Goal: Task Accomplishment & Management: Use online tool/utility

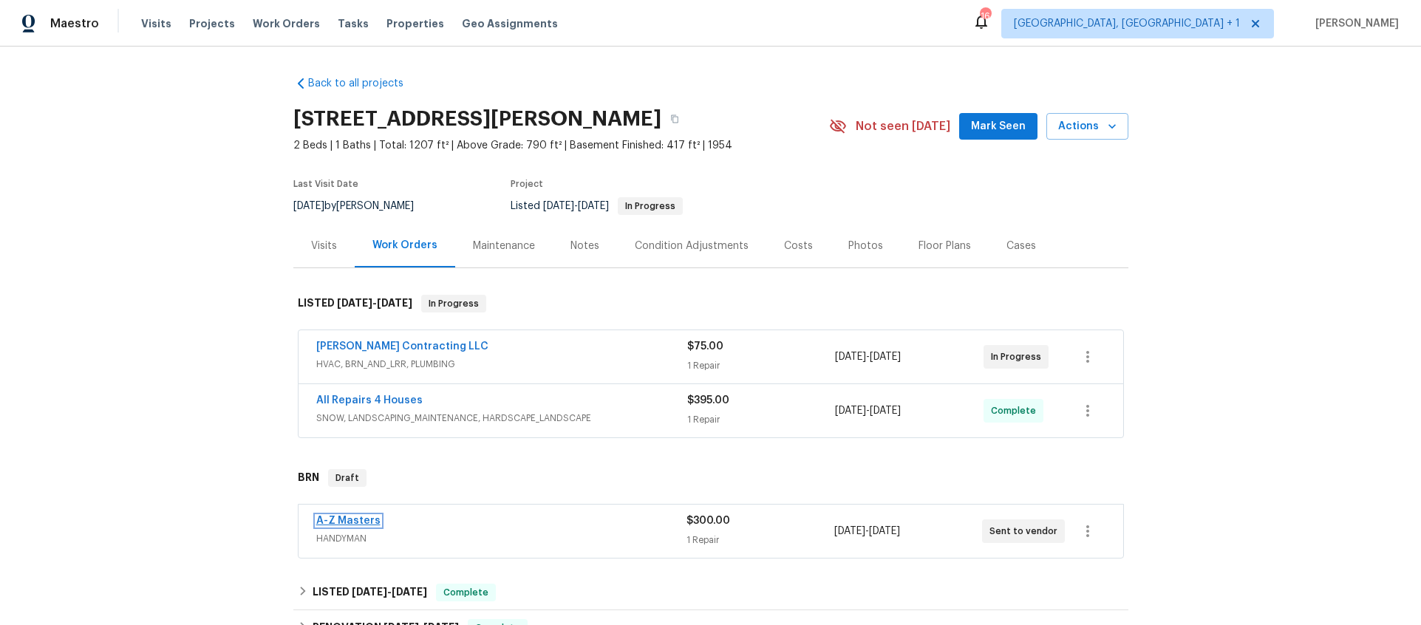
click at [347, 517] on link "A-Z Masters" at bounding box center [348, 521] width 64 height 10
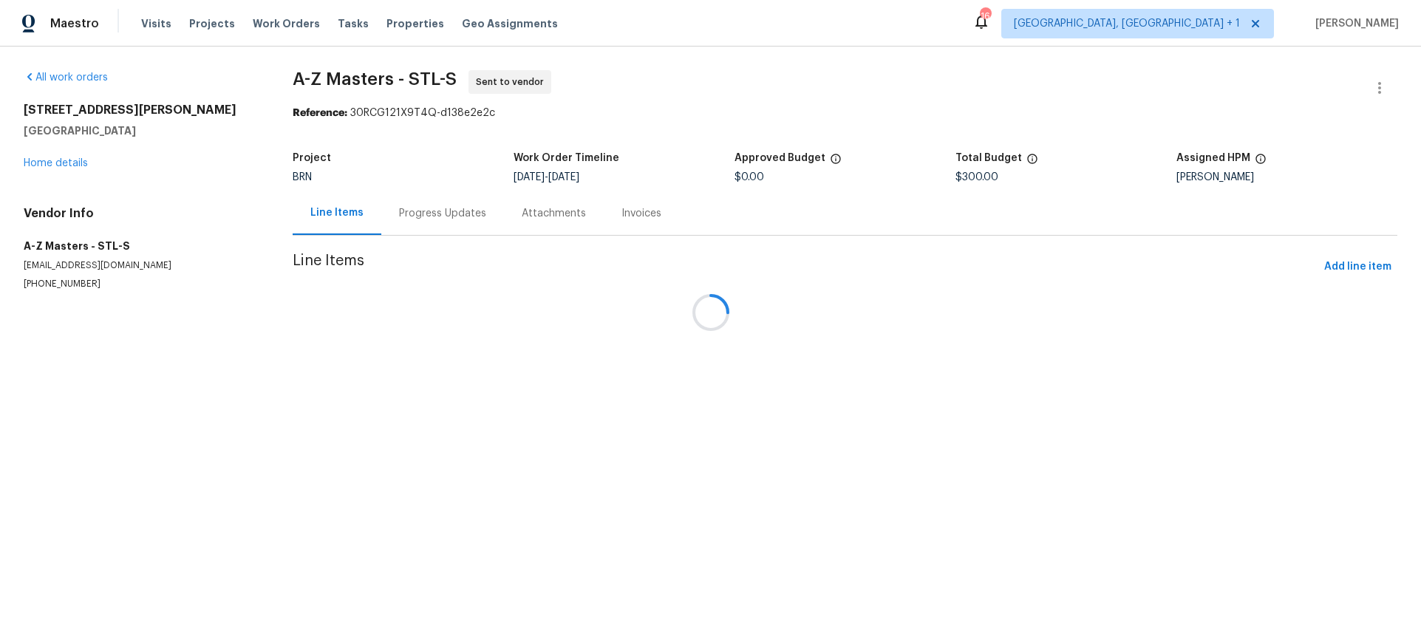
click at [504, 227] on div "Attachments" at bounding box center [554, 213] width 100 height 44
click at [435, 224] on div "Progress Updates" at bounding box center [439, 213] width 123 height 44
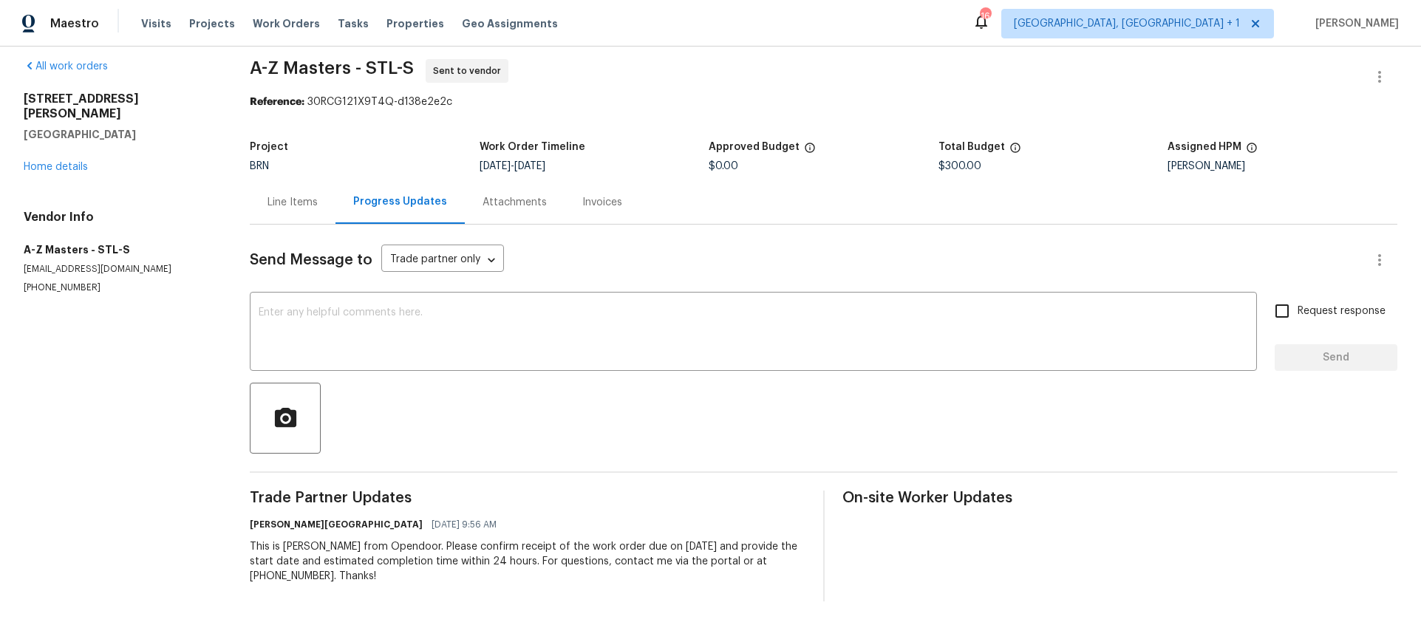
scroll to position [23, 0]
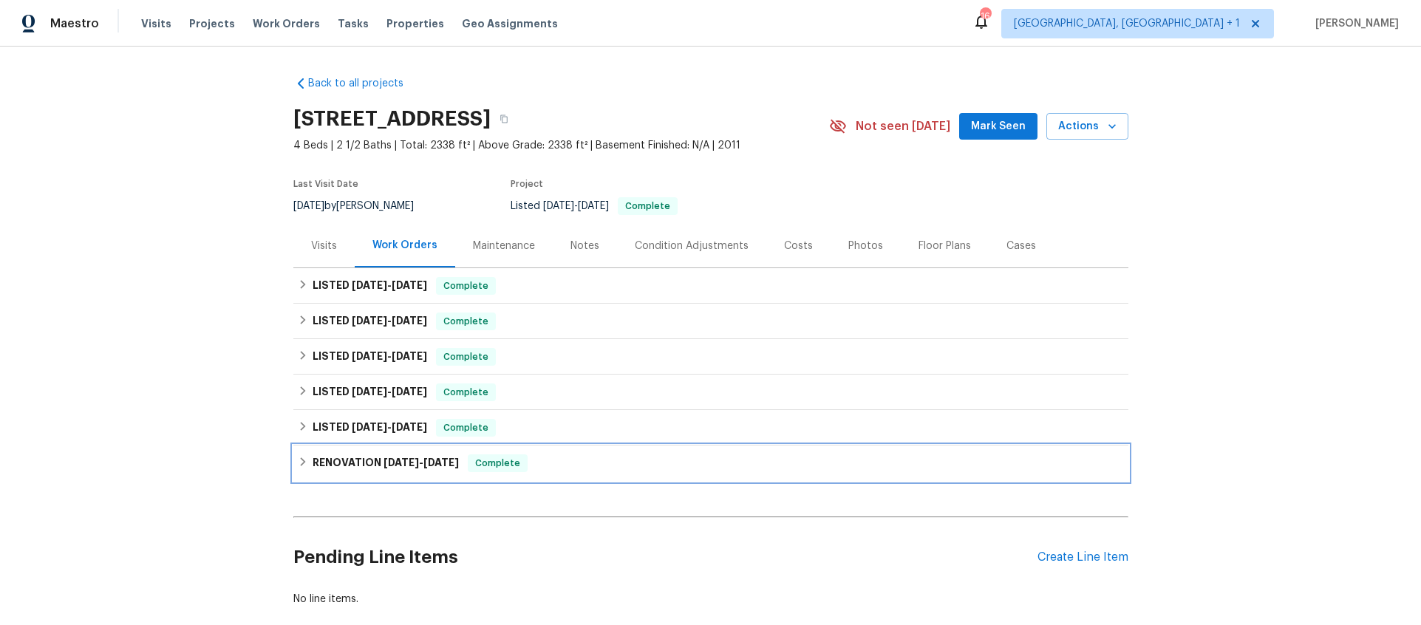
click at [362, 460] on h6 "RENOVATION 4/21/25 - 5/5/25" at bounding box center [386, 464] width 146 height 18
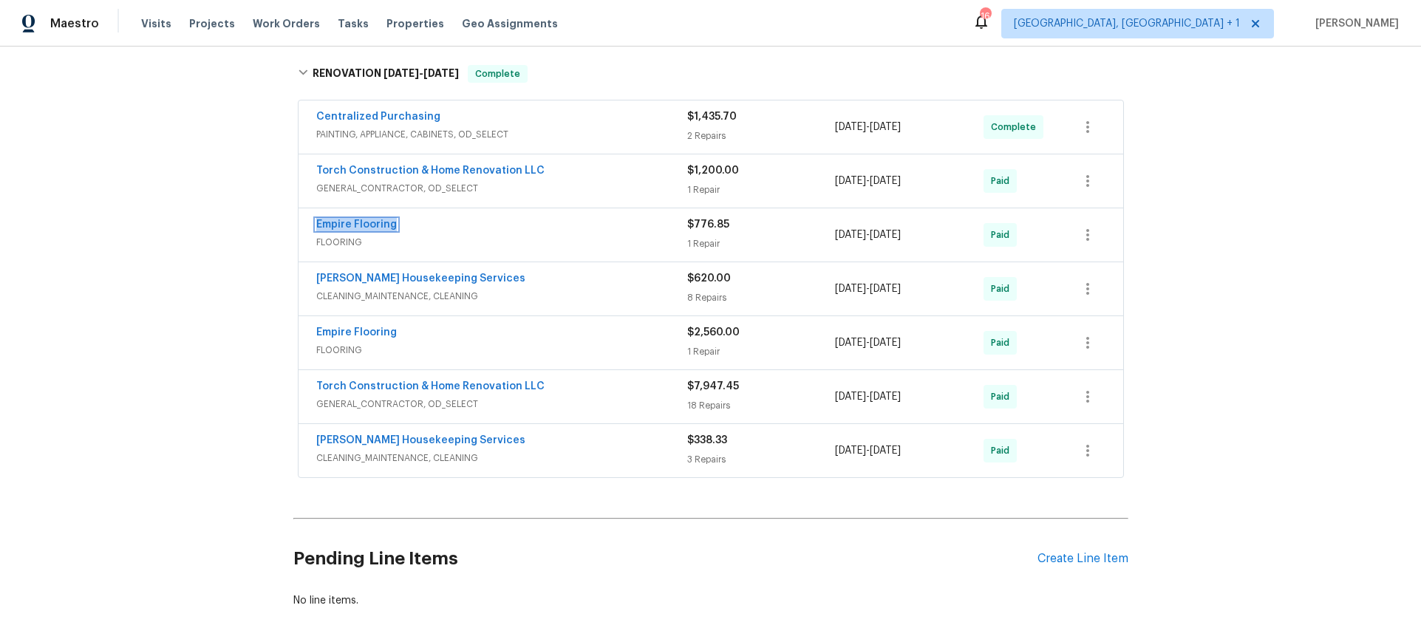
scroll to position [377, 0]
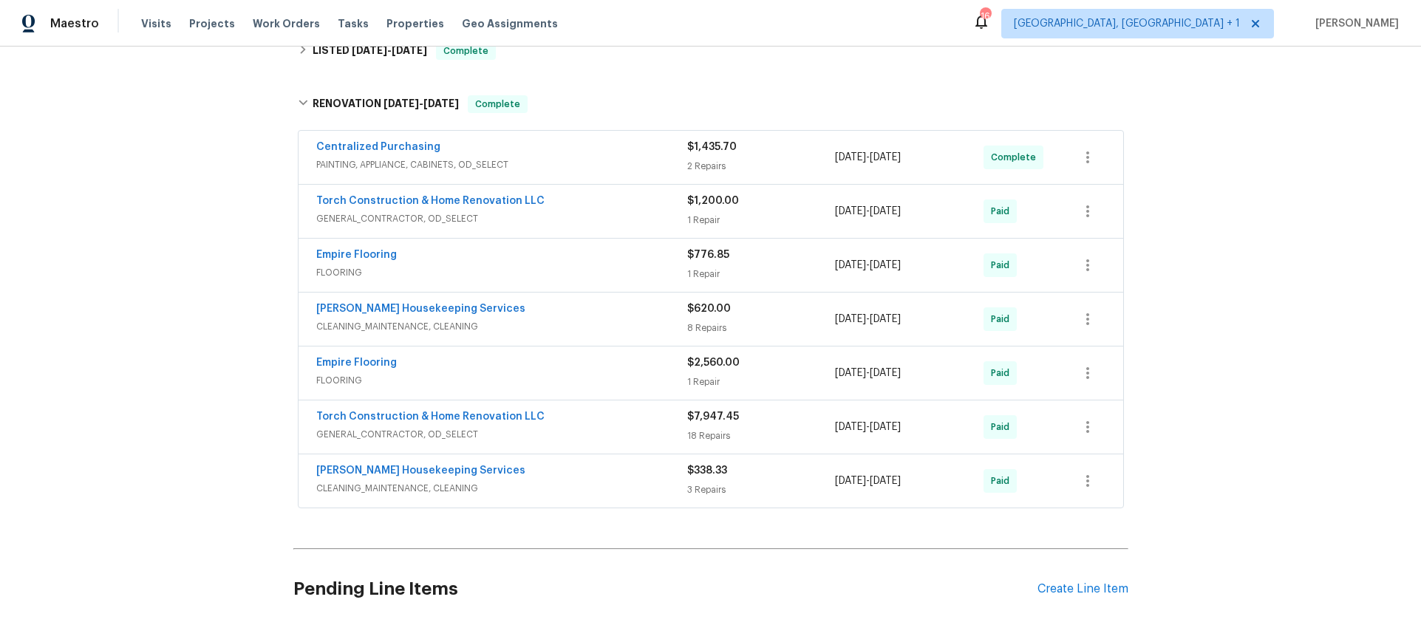
click at [237, 267] on div "Back to all projects 9909 Birch Tree Dr, Temple, TX 76502 4 Beds | 2 1/2 Baths …" at bounding box center [710, 336] width 1421 height 579
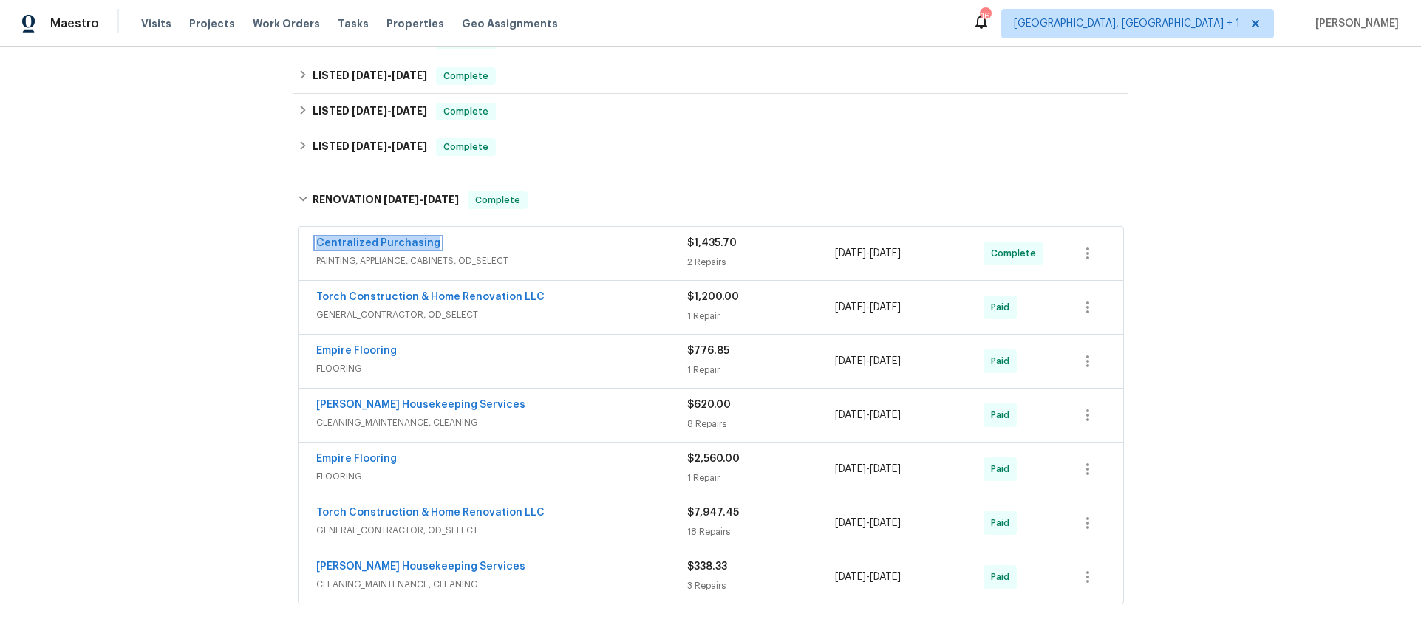
scroll to position [272, 0]
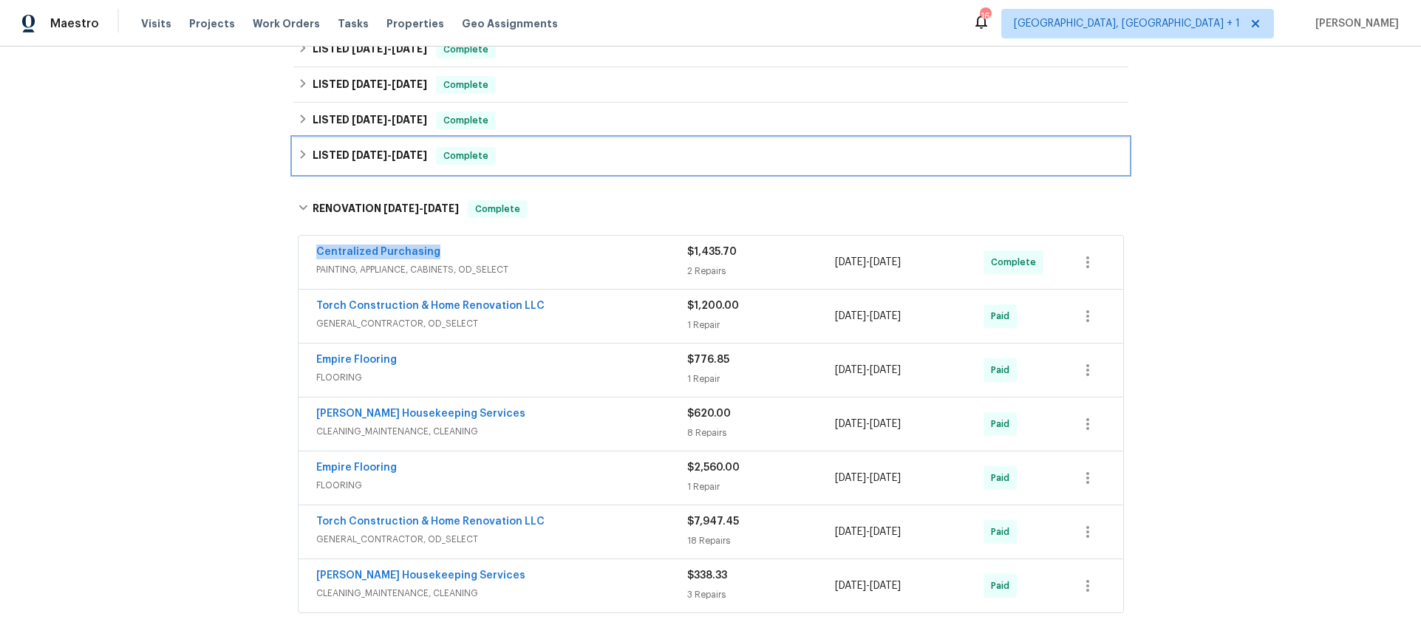
click at [475, 145] on div "LISTED 5/2/25 - 5/3/25 Complete" at bounding box center [710, 155] width 835 height 35
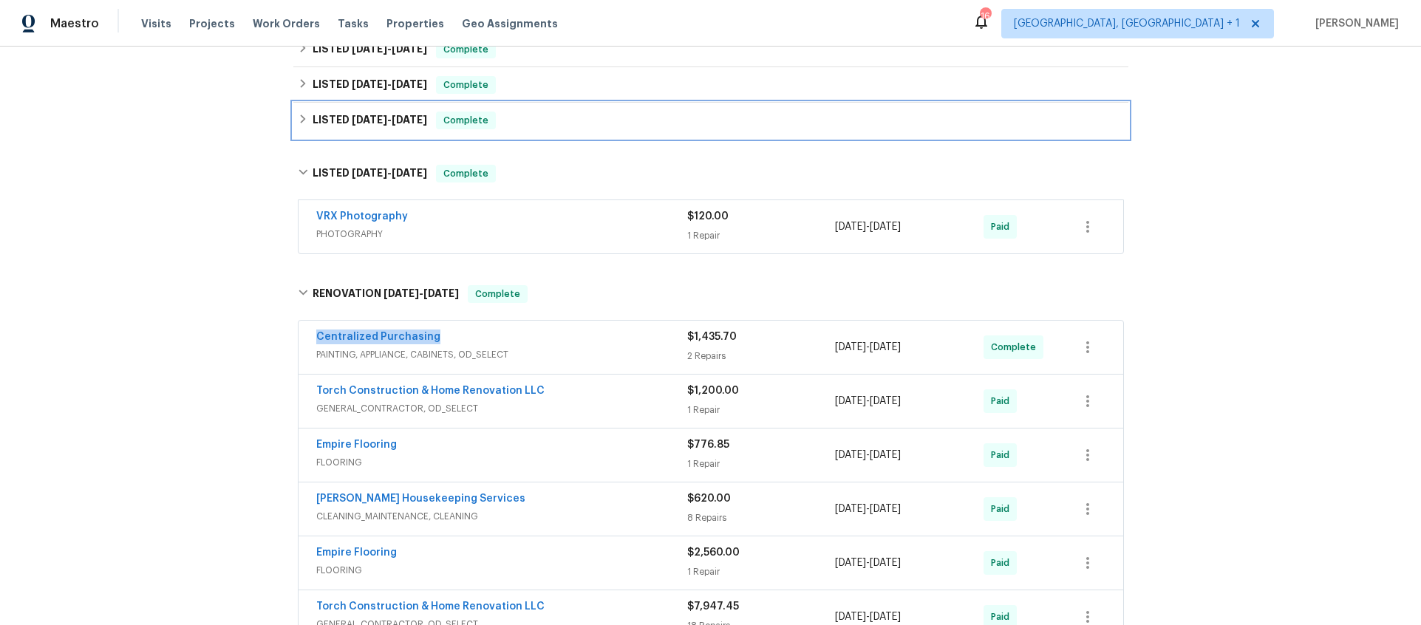
click at [376, 129] on div "LISTED 5/31/25 - 6/4/25 Complete" at bounding box center [710, 120] width 835 height 35
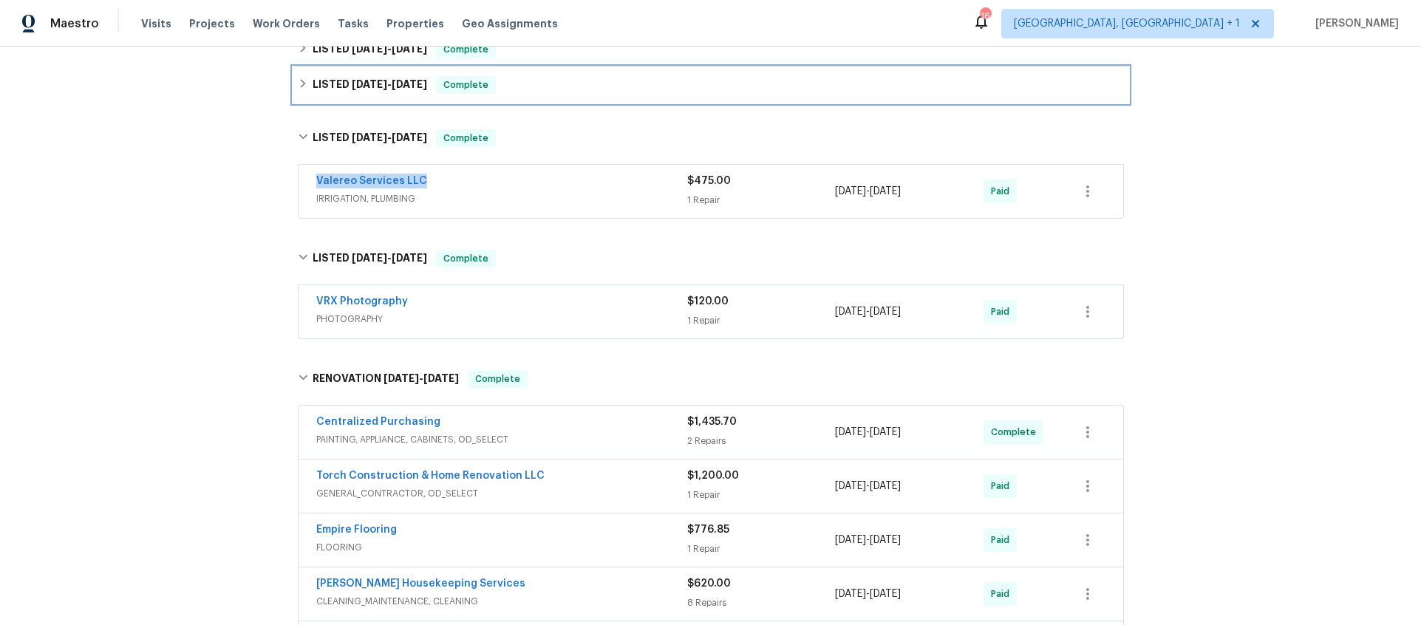
click at [378, 86] on span "6/10/25" at bounding box center [369, 84] width 35 height 10
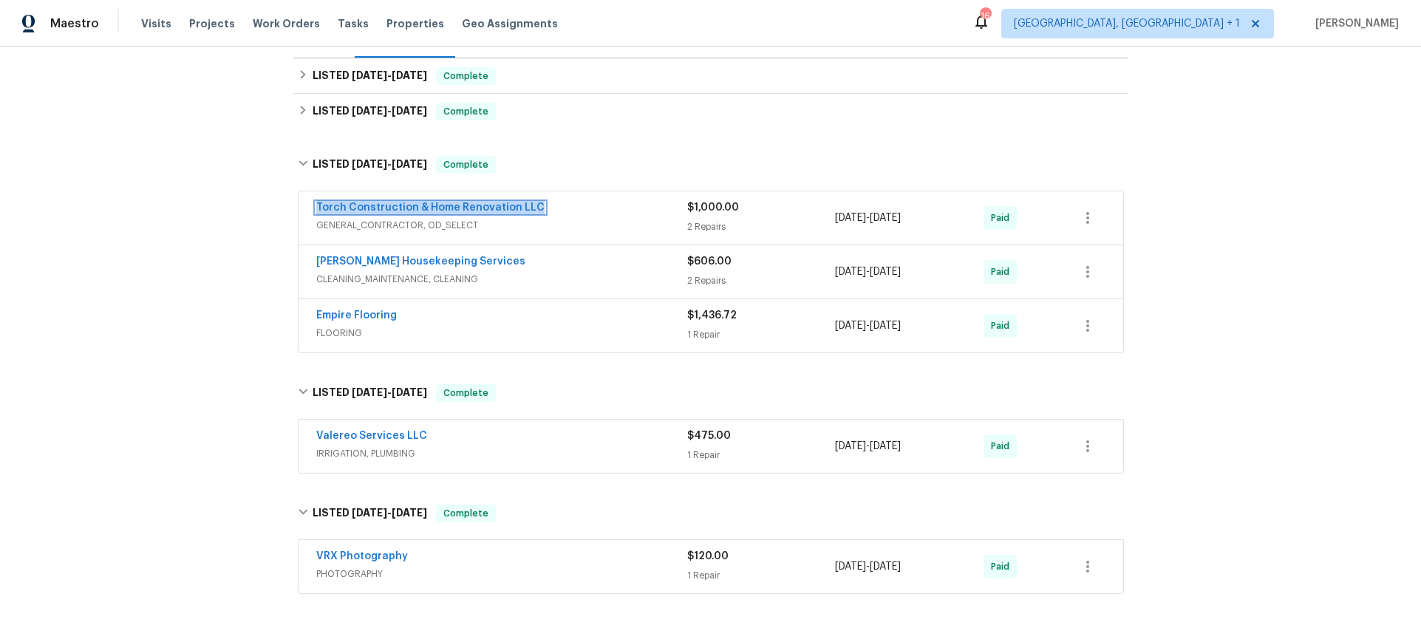
scroll to position [188, 0]
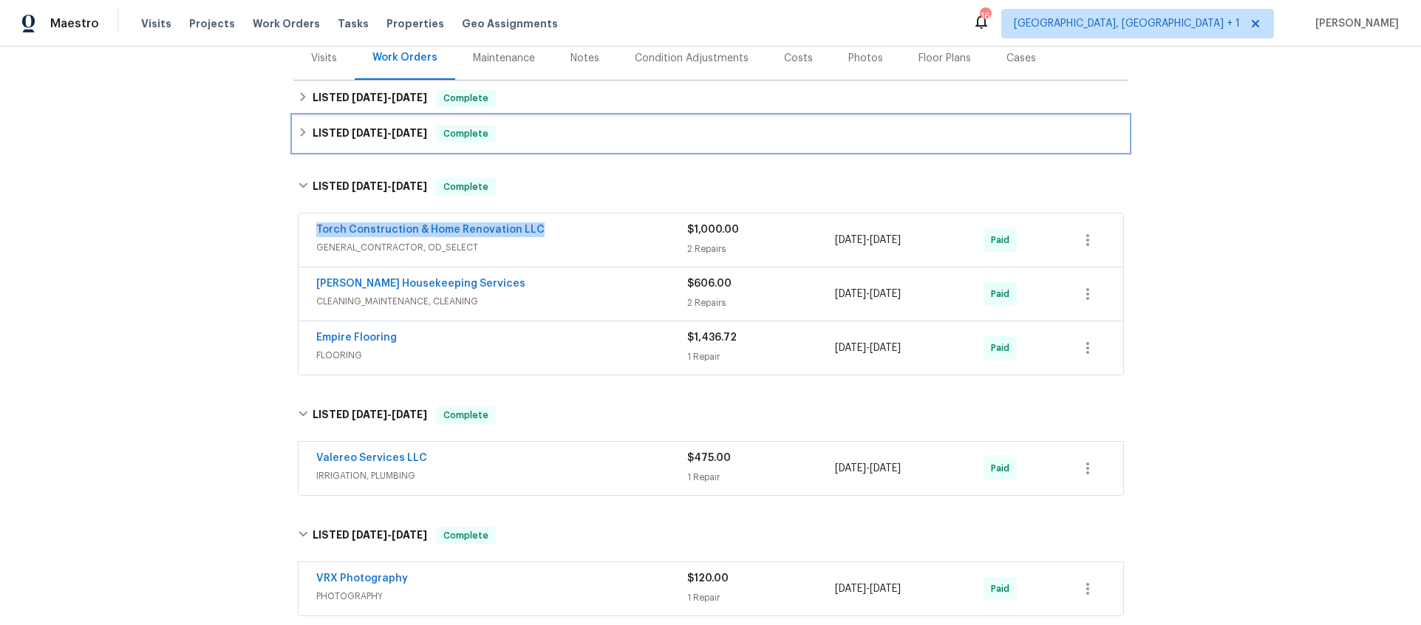
click at [392, 123] on div "LISTED 9/3/25 - 9/12/25 Complete" at bounding box center [710, 133] width 835 height 35
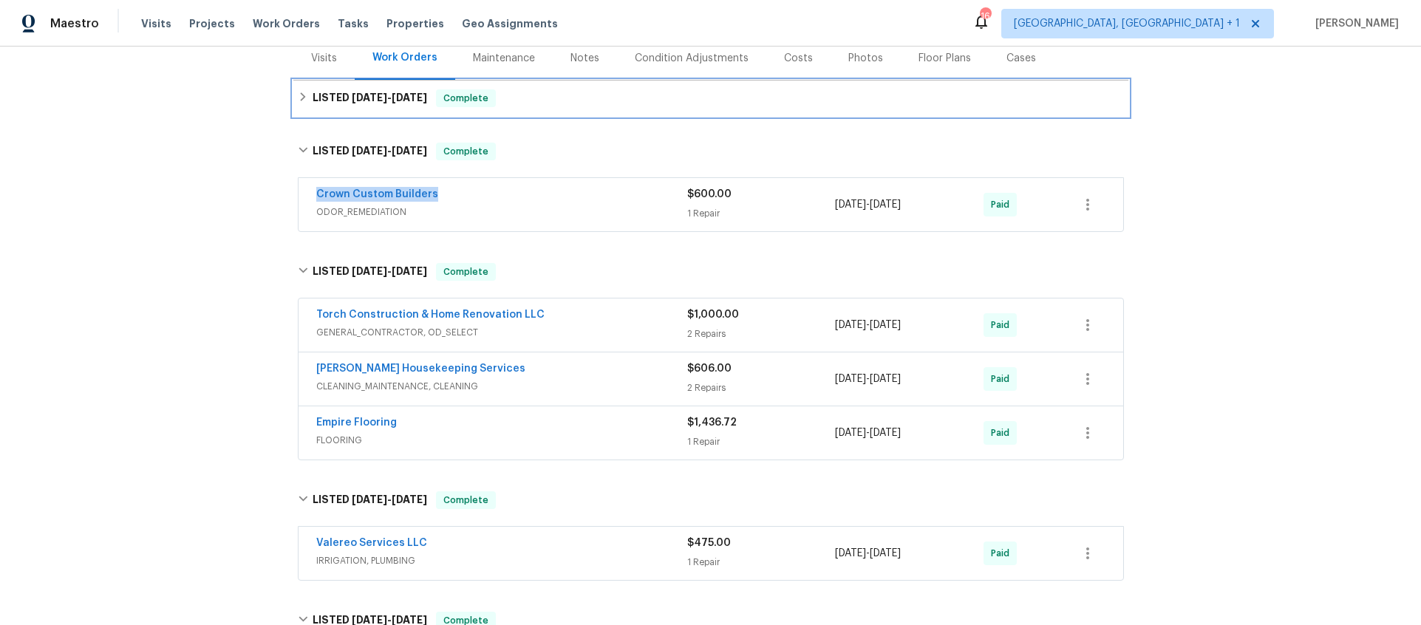
click at [364, 99] on span "9/11/25" at bounding box center [369, 97] width 35 height 10
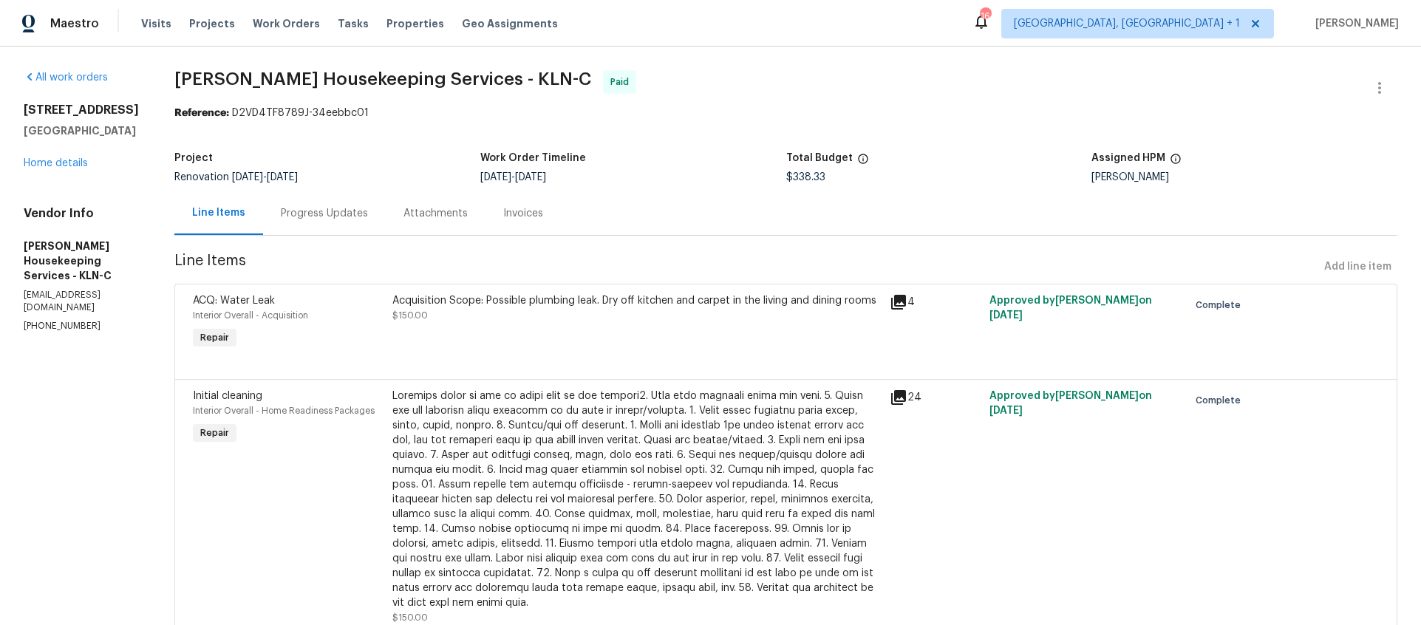
click at [543, 216] on div "Invoices" at bounding box center [523, 213] width 40 height 15
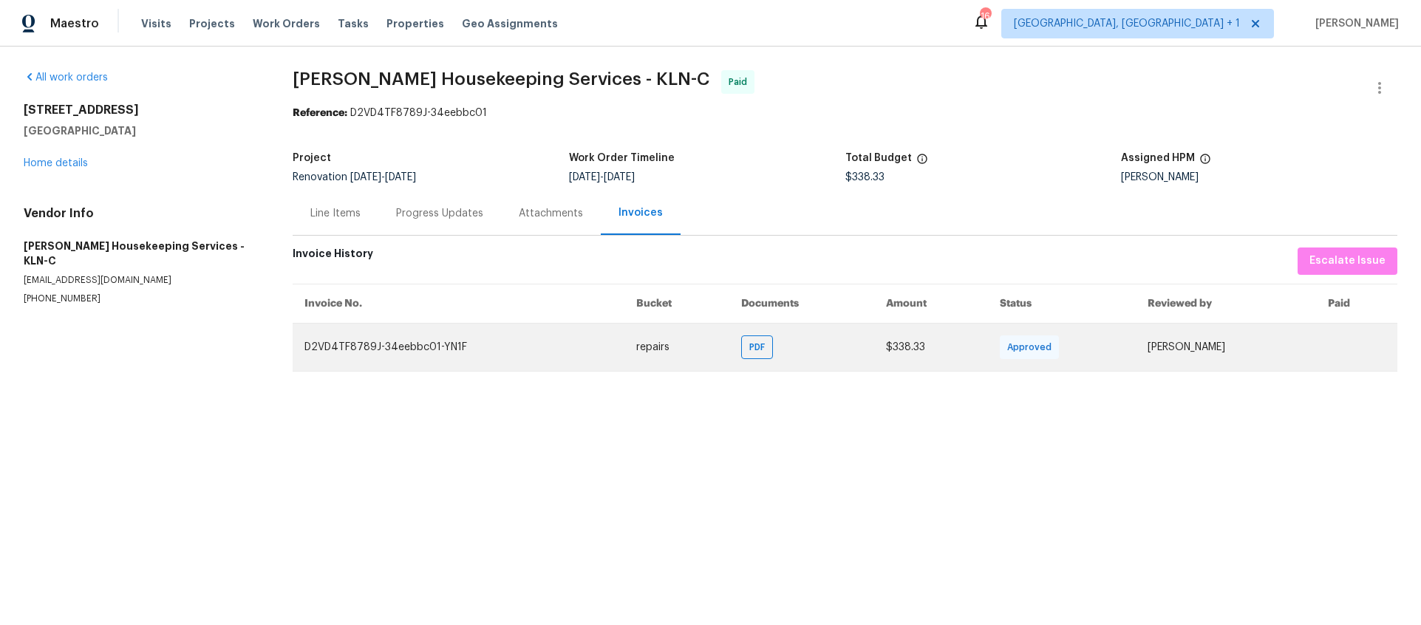
click at [729, 347] on td "PDF" at bounding box center [801, 347] width 145 height 48
click at [749, 349] on span "PDF" at bounding box center [759, 347] width 21 height 15
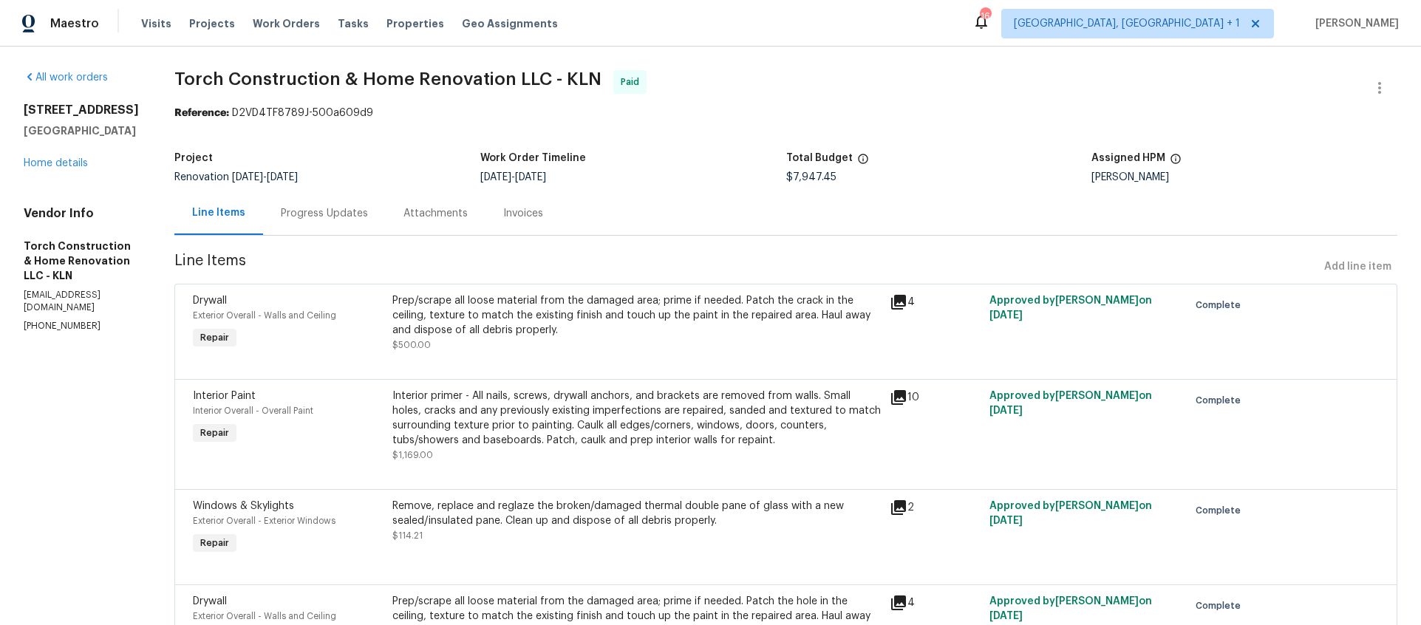
click at [540, 216] on div "Invoices" at bounding box center [523, 213] width 40 height 15
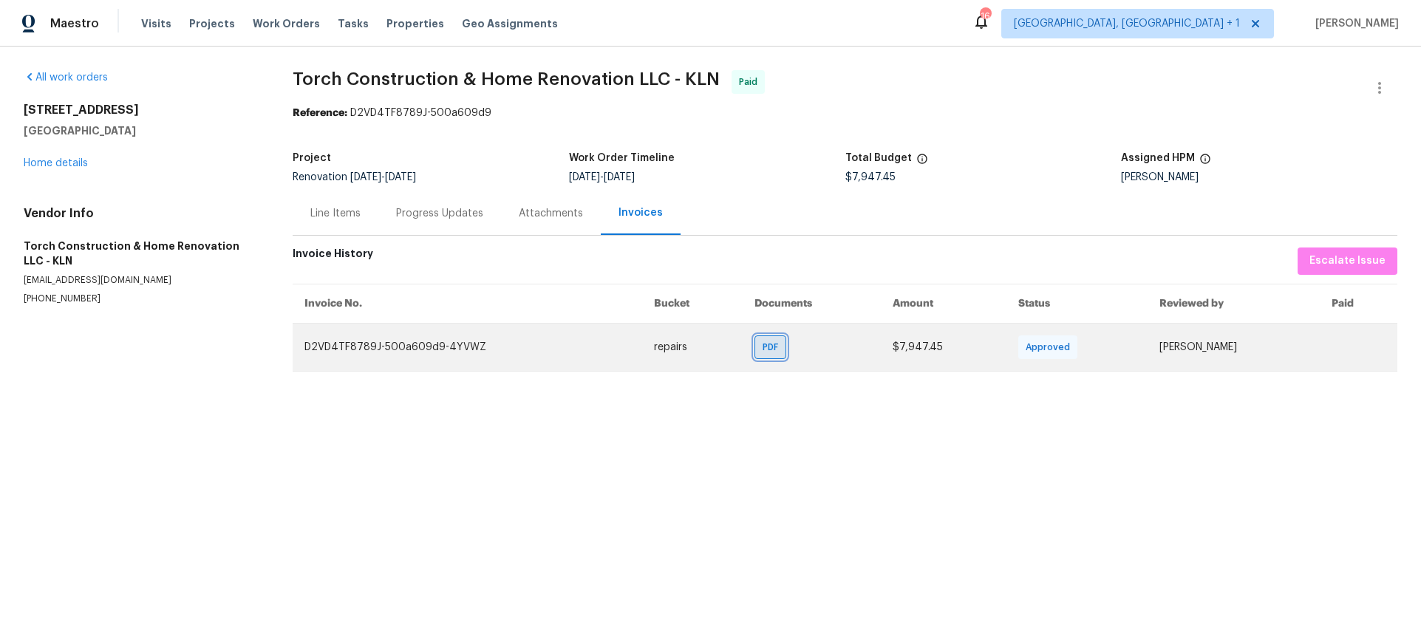
click at [763, 354] on span "PDF" at bounding box center [773, 347] width 21 height 15
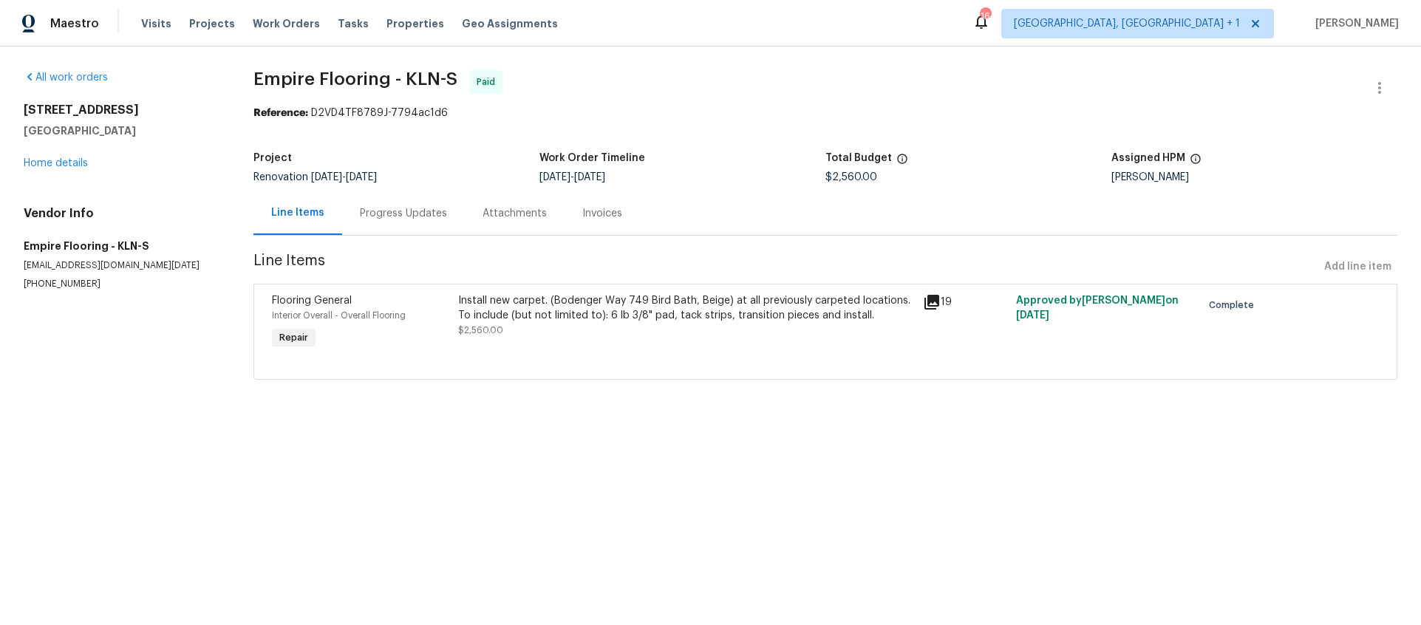
click at [588, 210] on div "Invoices" at bounding box center [602, 213] width 40 height 15
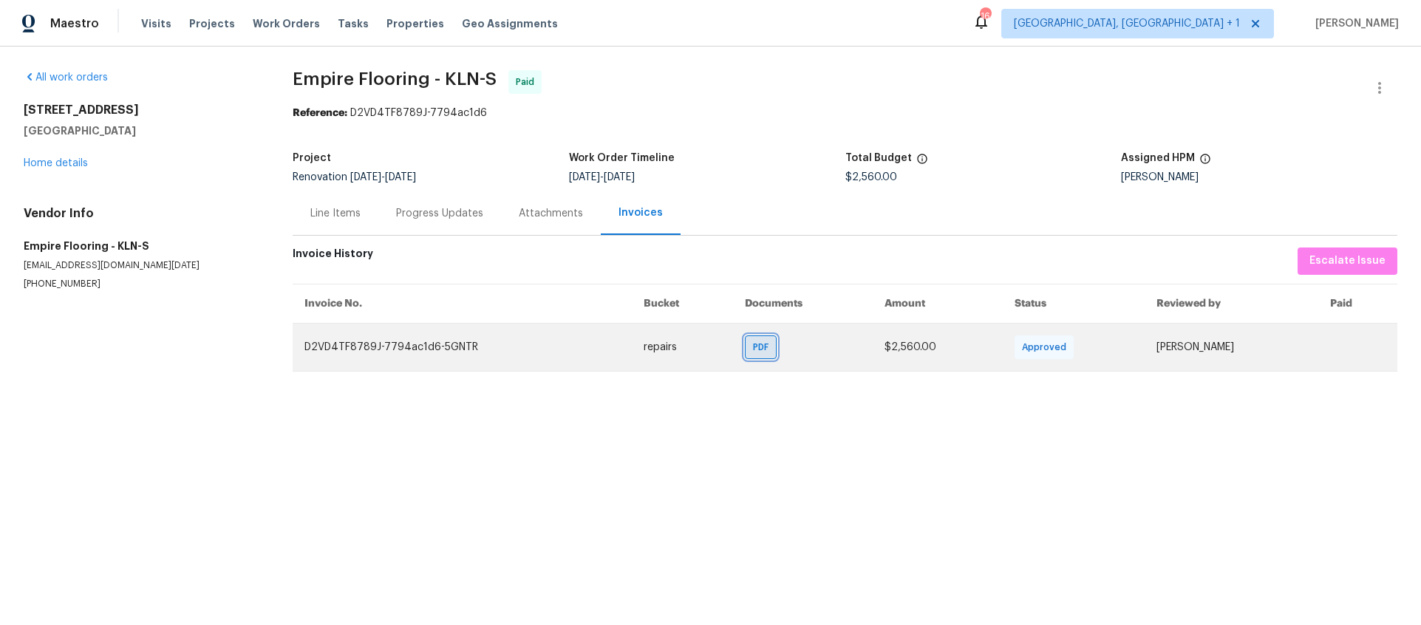
click at [745, 347] on div "PDF" at bounding box center [761, 348] width 32 height 24
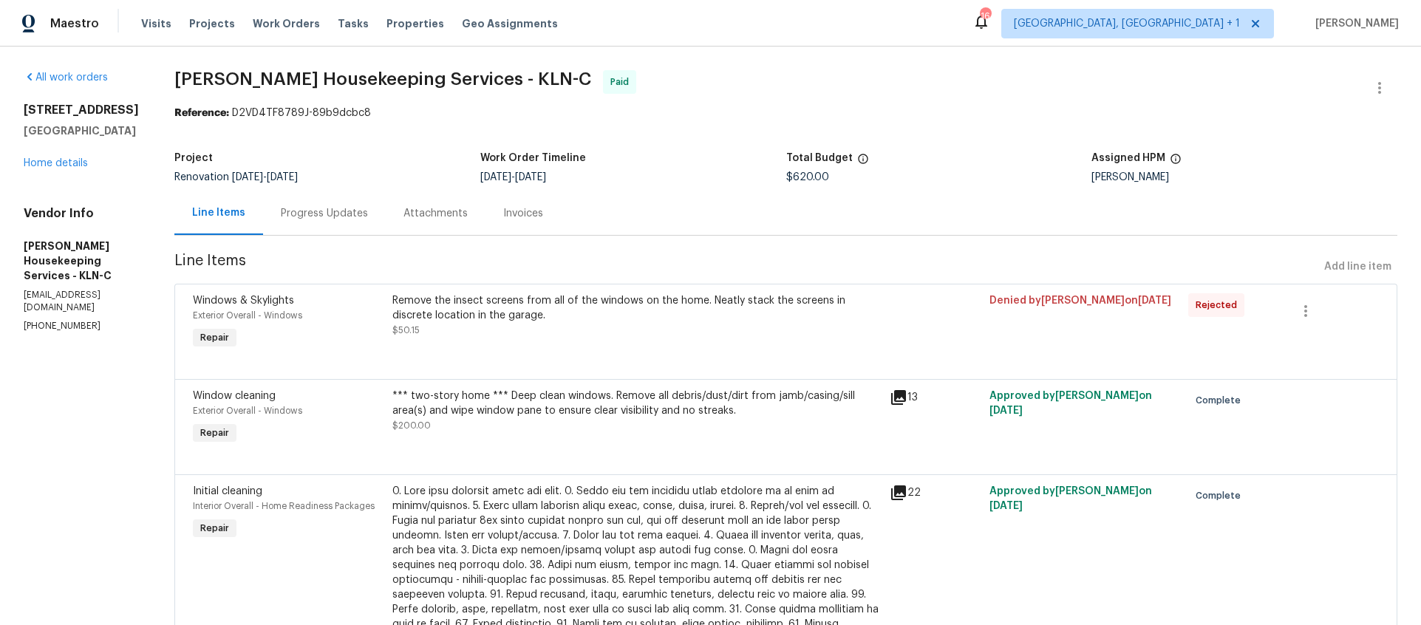
click at [535, 212] on div "Invoices" at bounding box center [523, 213] width 40 height 15
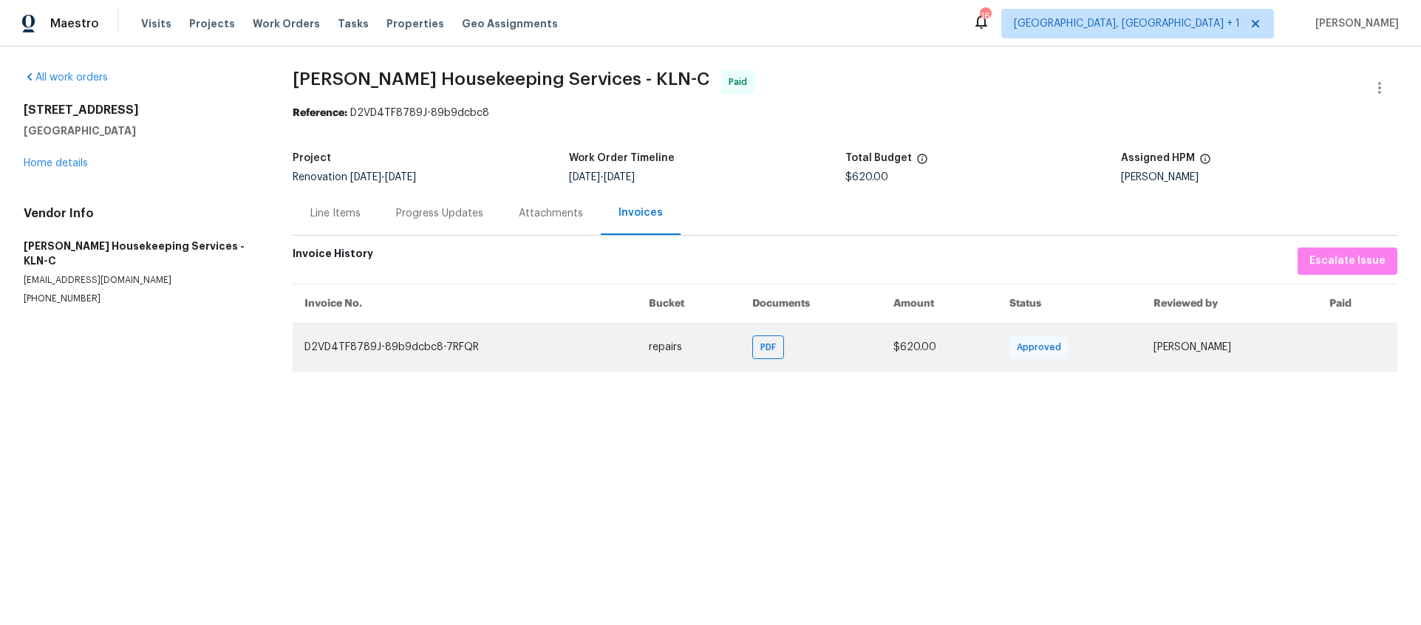
click at [768, 350] on td "PDF" at bounding box center [811, 347] width 141 height 48
click at [760, 353] on span "PDF" at bounding box center [770, 347] width 21 height 15
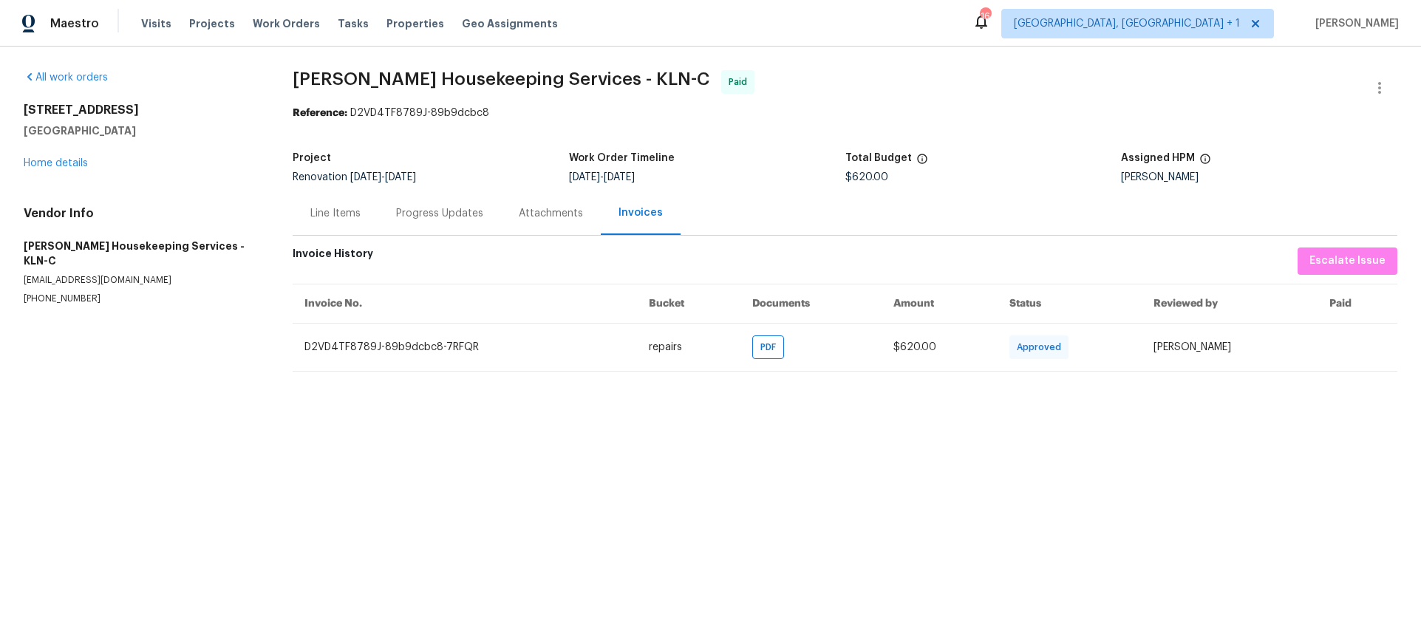
click at [330, 208] on div "Line Items" at bounding box center [335, 213] width 50 height 15
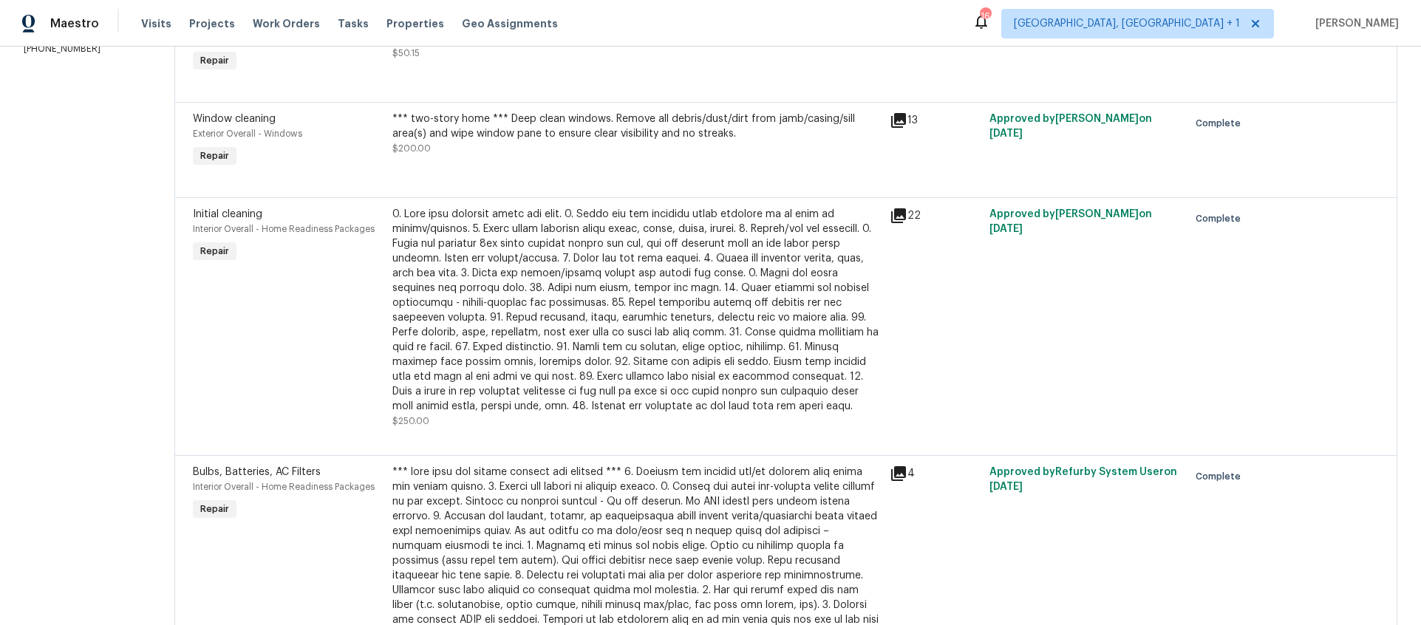
scroll to position [282, 0]
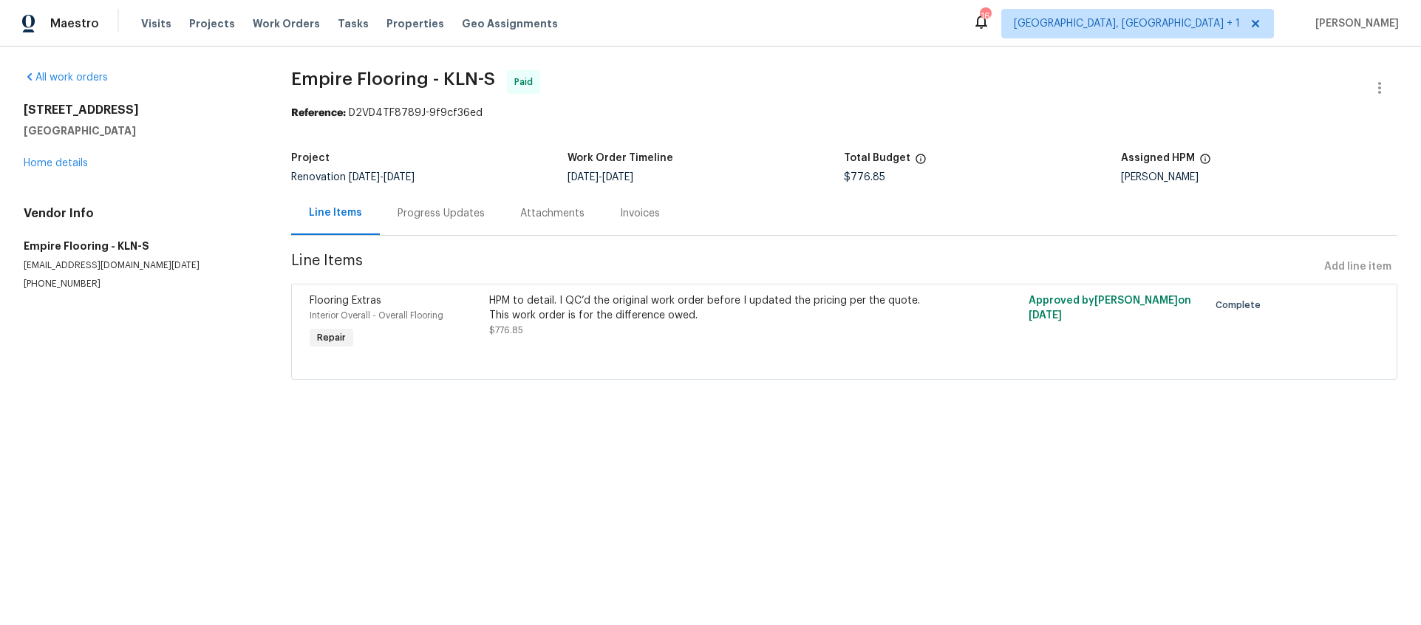
click at [619, 231] on div "Invoices" at bounding box center [639, 213] width 75 height 44
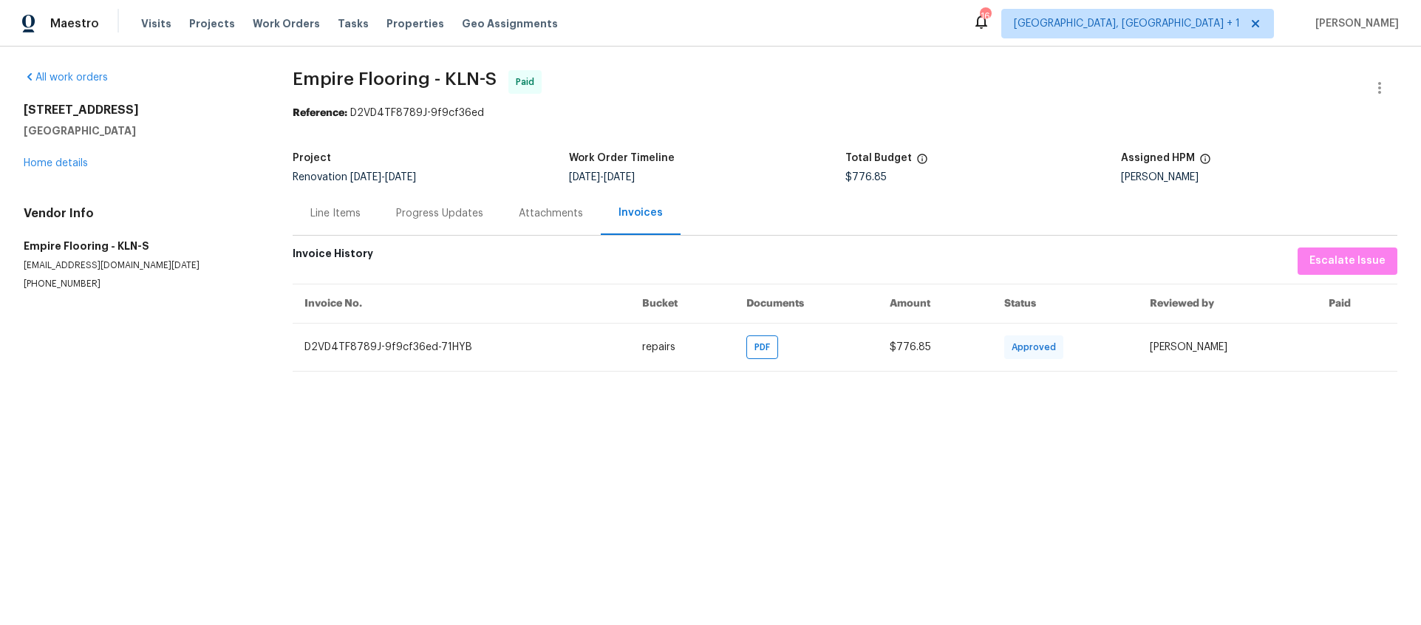
click at [373, 217] on div "Line Items" at bounding box center [336, 213] width 86 height 44
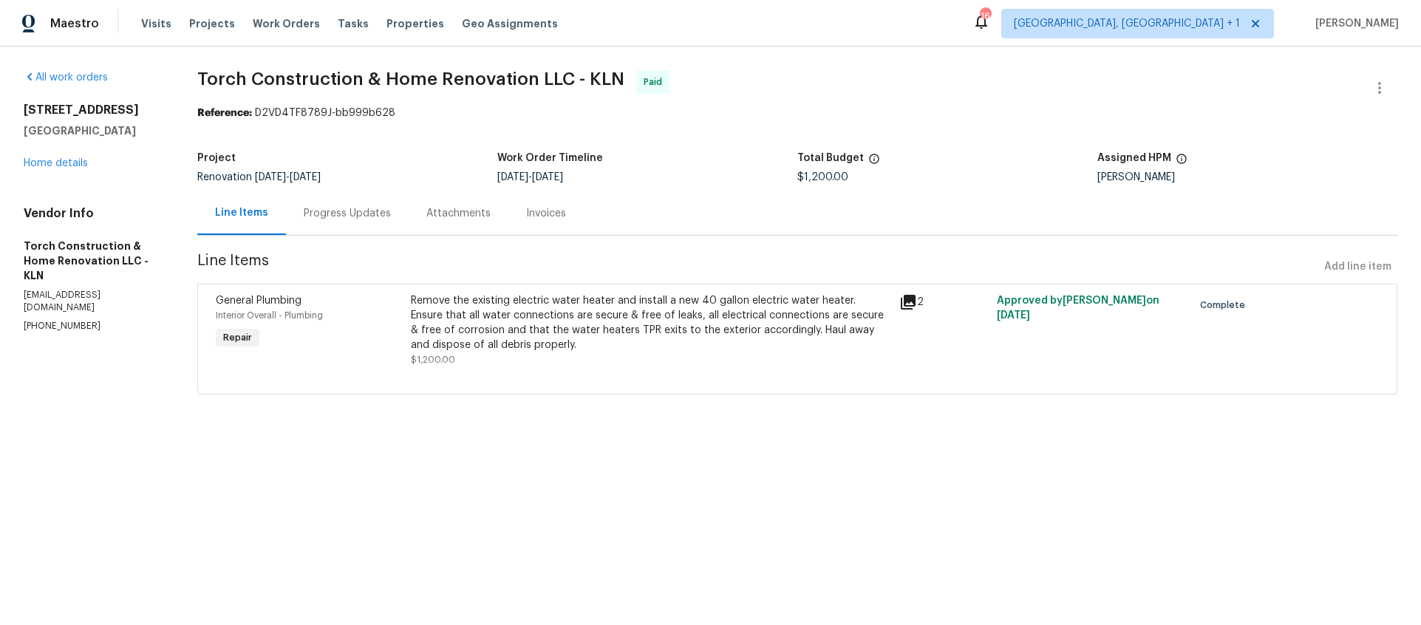
click at [559, 220] on div "Invoices" at bounding box center [545, 213] width 75 height 44
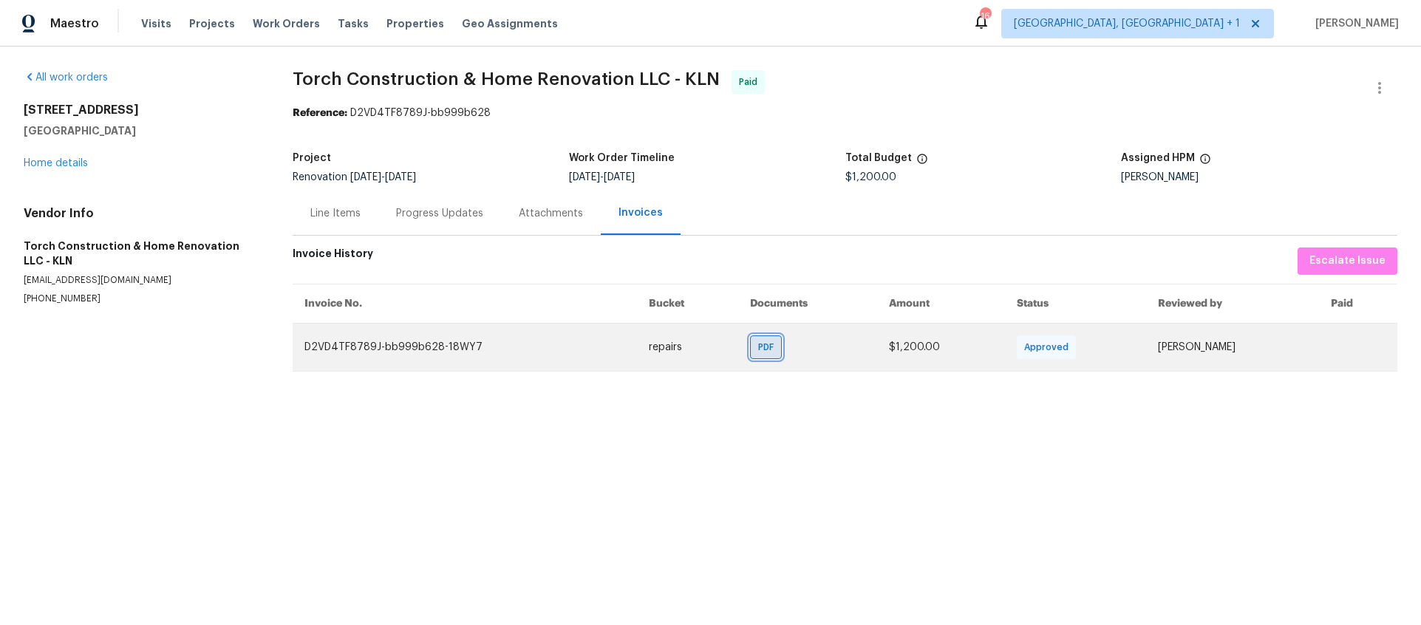
click at [750, 347] on div "PDF" at bounding box center [766, 348] width 32 height 24
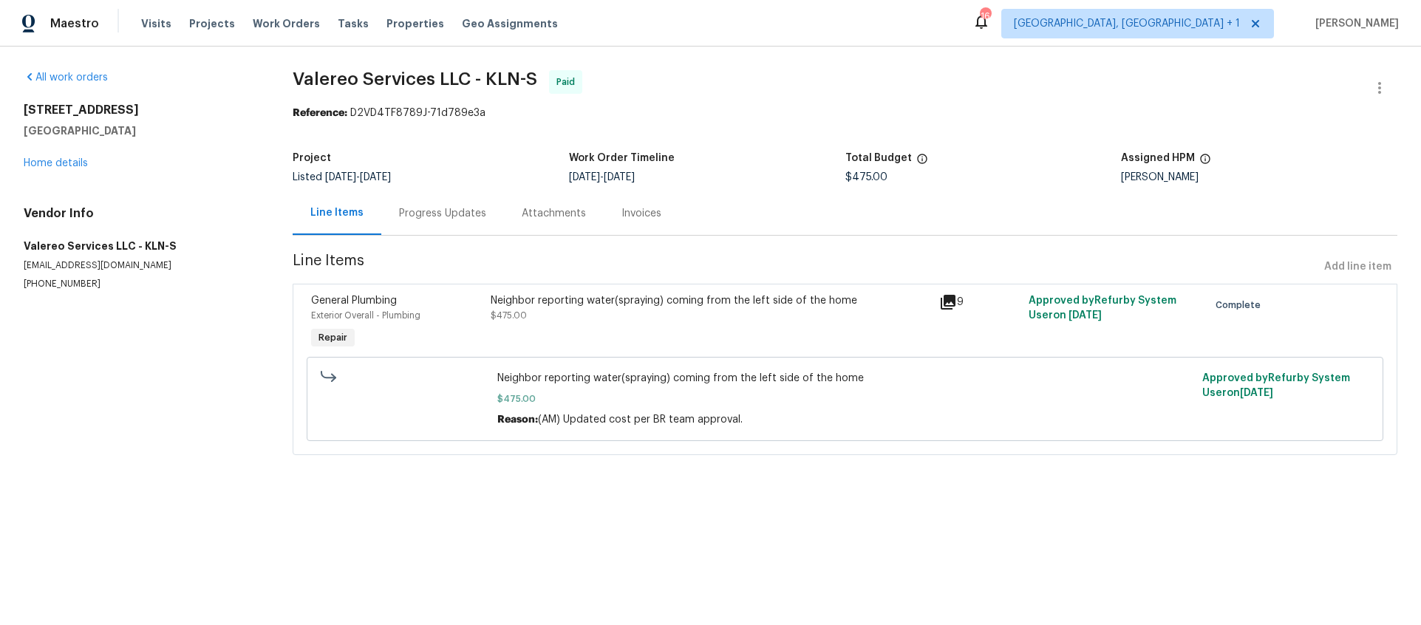
click at [627, 214] on div "Invoices" at bounding box center [642, 213] width 40 height 15
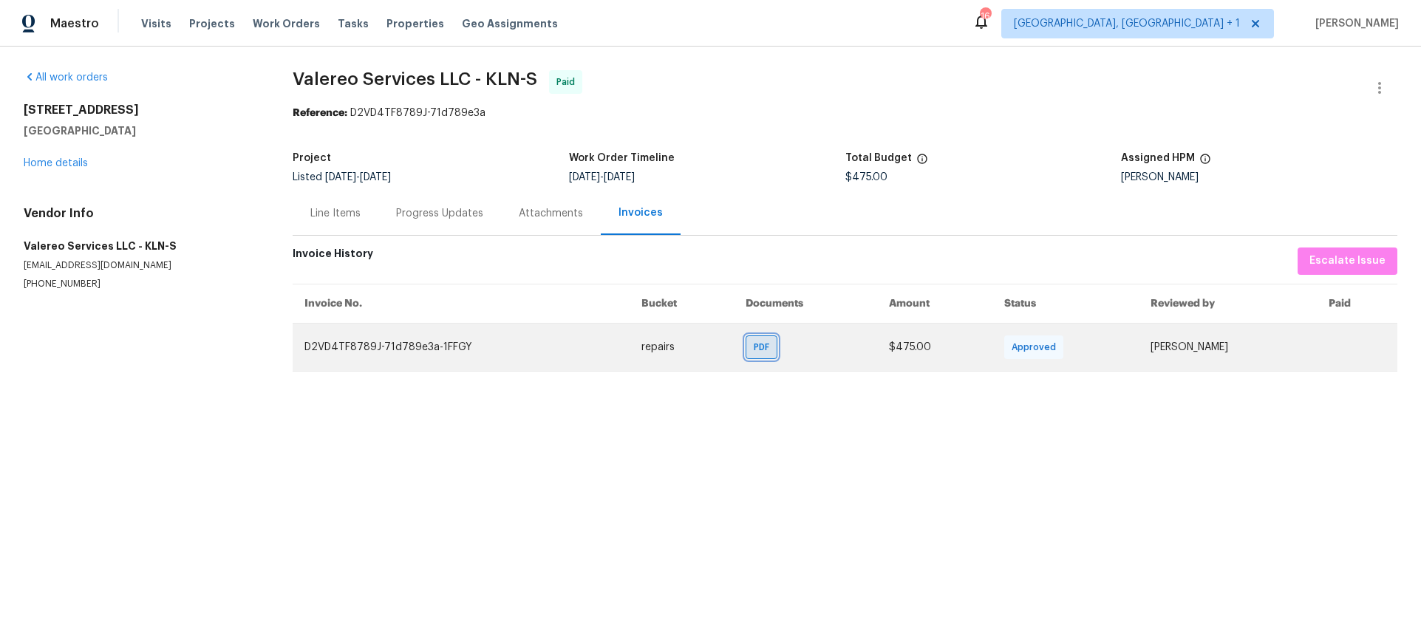
click at [754, 353] on span "PDF" at bounding box center [764, 347] width 21 height 15
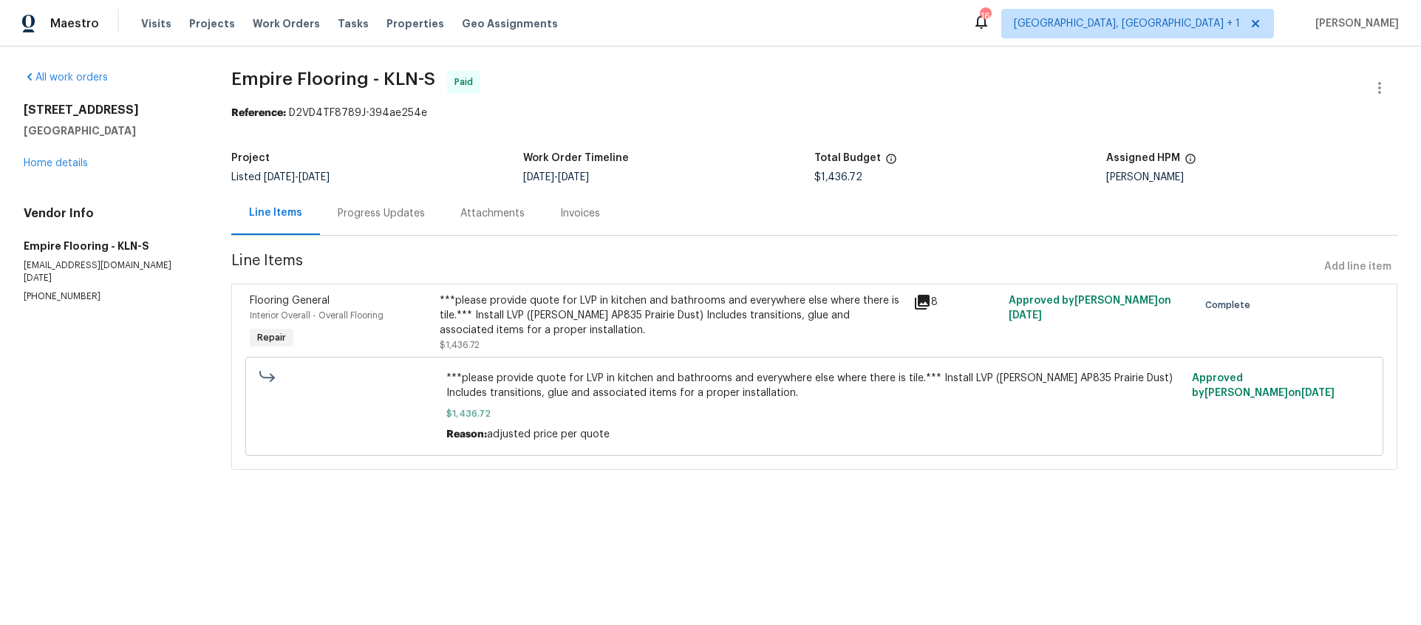
click at [572, 209] on div "Invoices" at bounding box center [580, 213] width 40 height 15
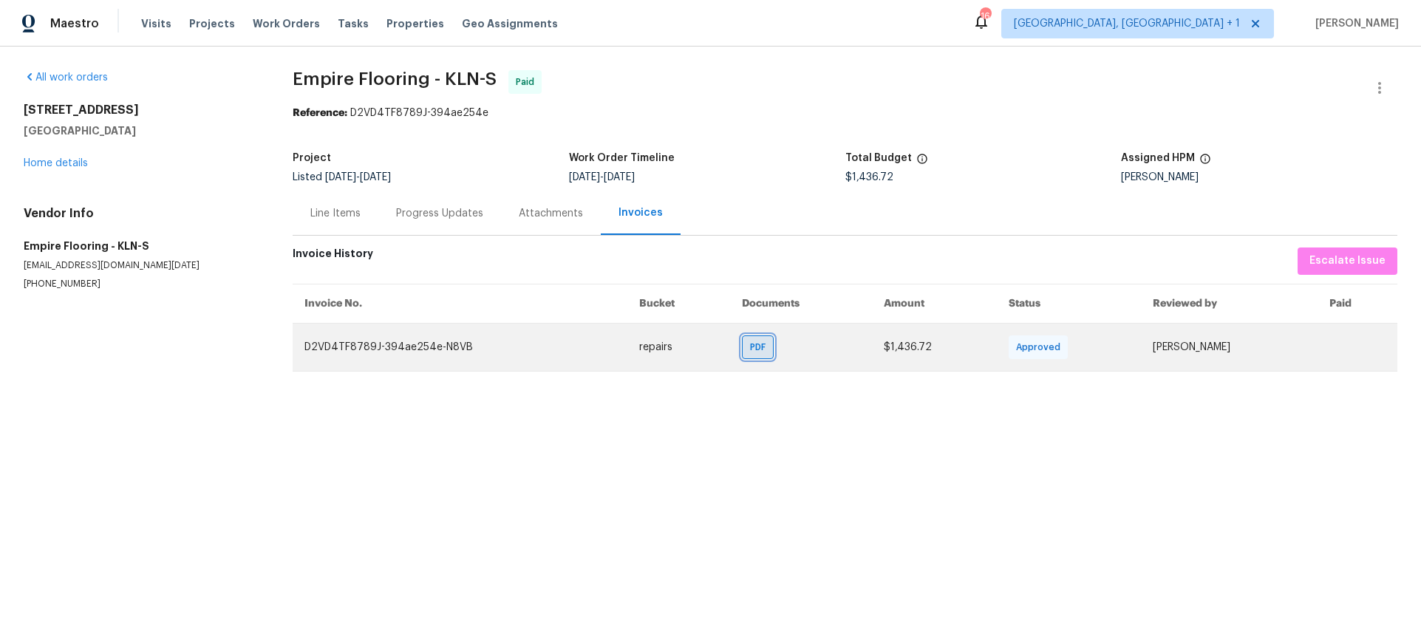
click at [750, 341] on span "PDF" at bounding box center [760, 347] width 21 height 15
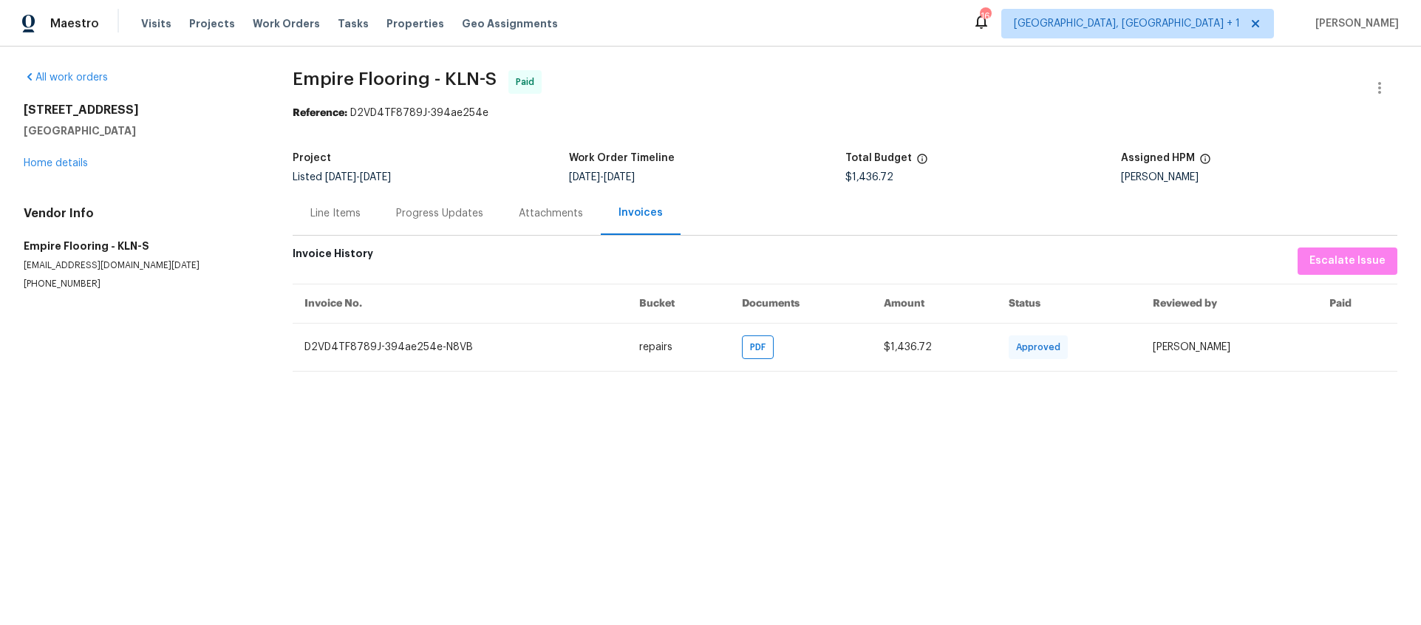
click at [408, 220] on div "Progress Updates" at bounding box center [439, 213] width 87 height 15
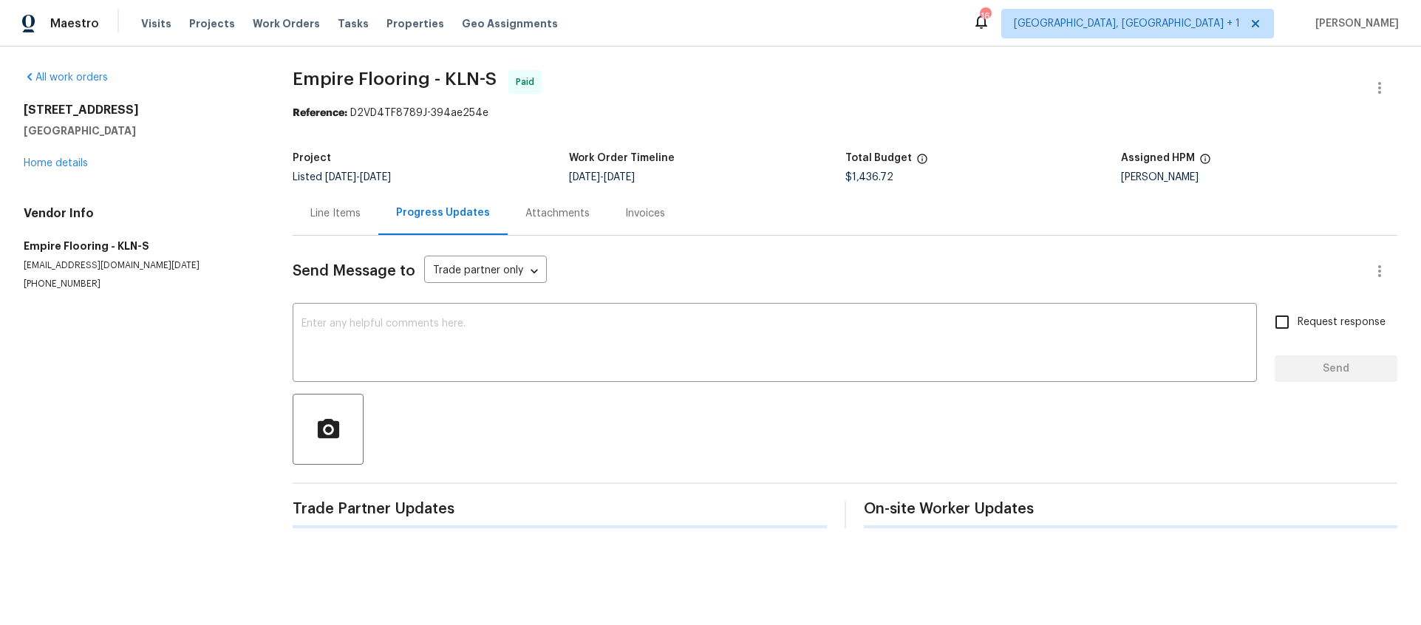
click at [321, 220] on div "Line Items" at bounding box center [335, 213] width 50 height 15
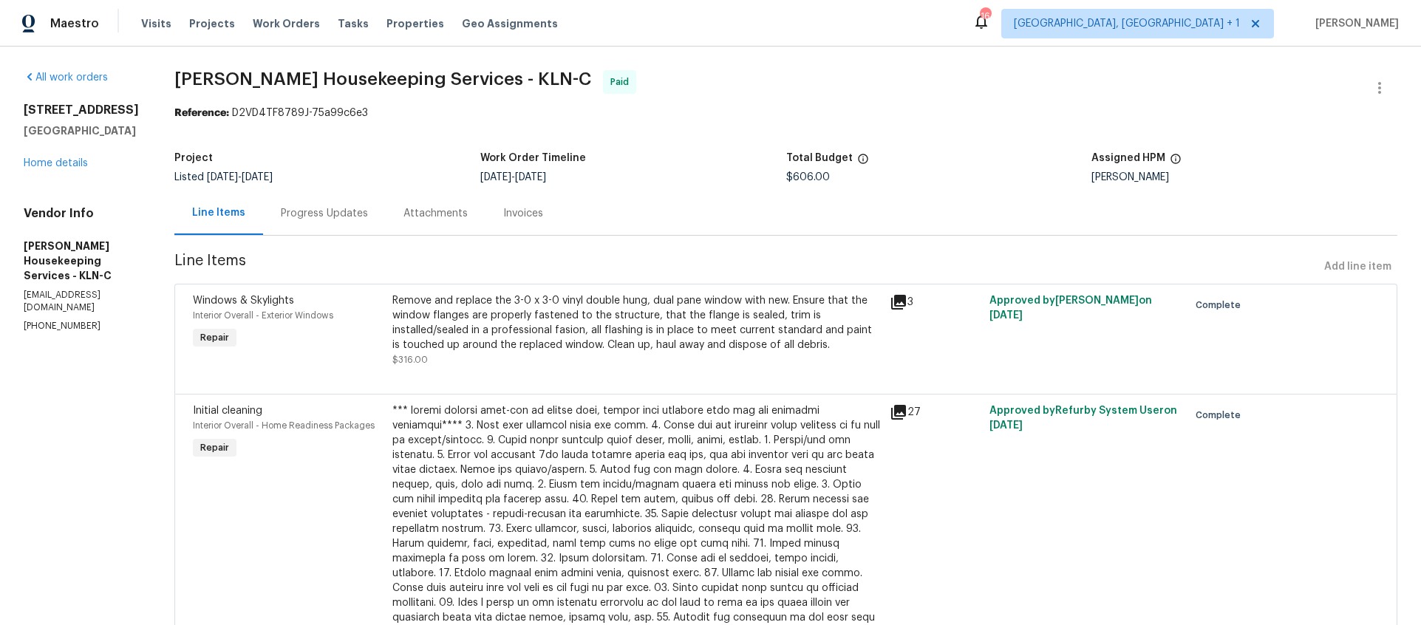
click at [556, 217] on div "Invoices" at bounding box center [523, 213] width 75 height 44
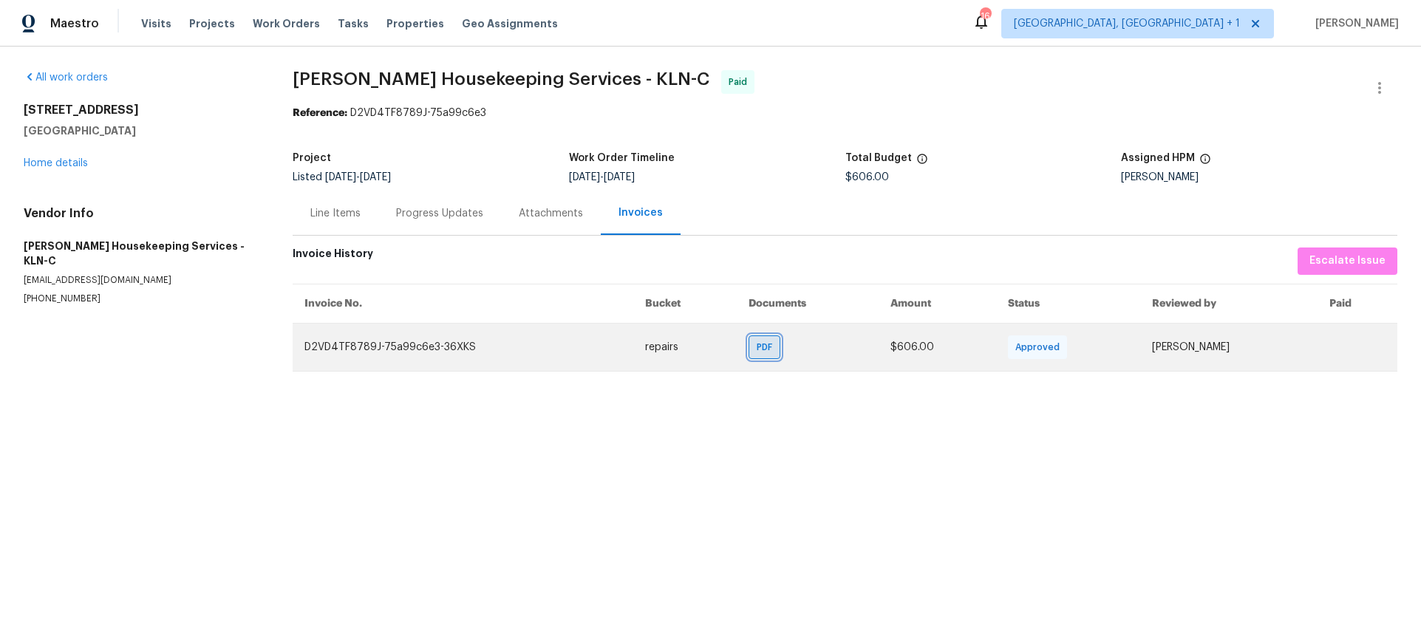
click at [749, 341] on div "PDF" at bounding box center [765, 348] width 32 height 24
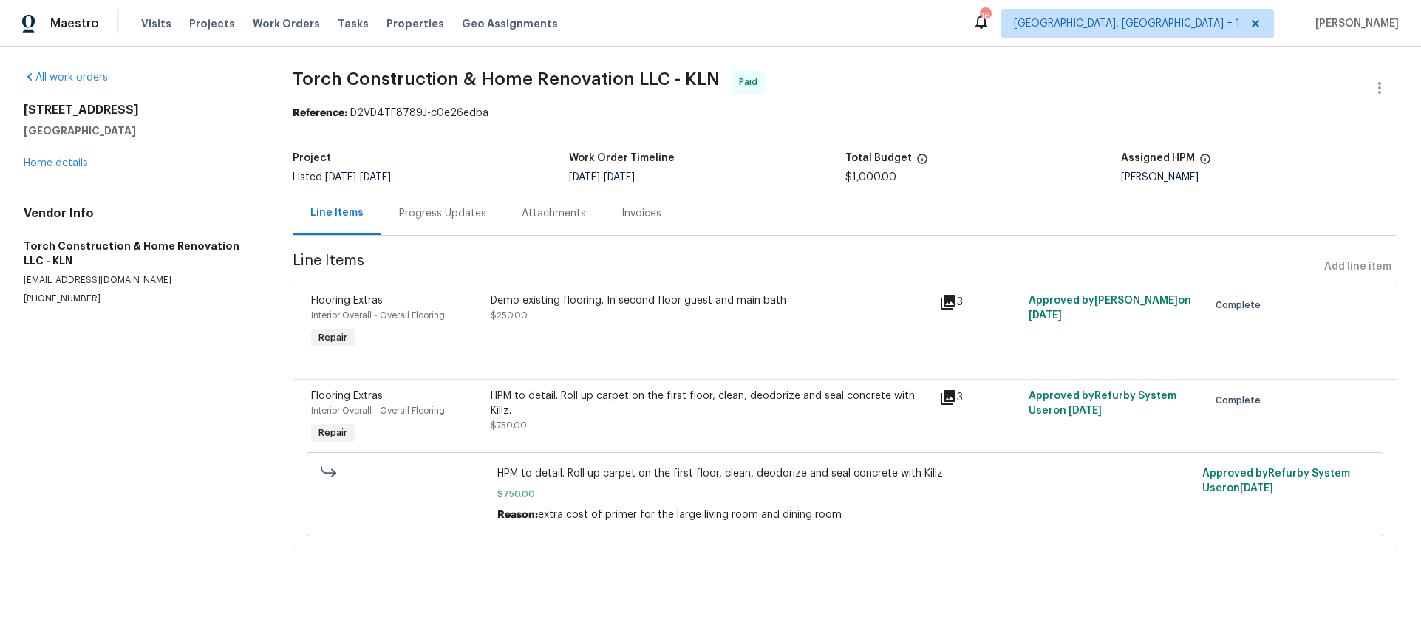
click at [627, 216] on div "Invoices" at bounding box center [642, 213] width 40 height 15
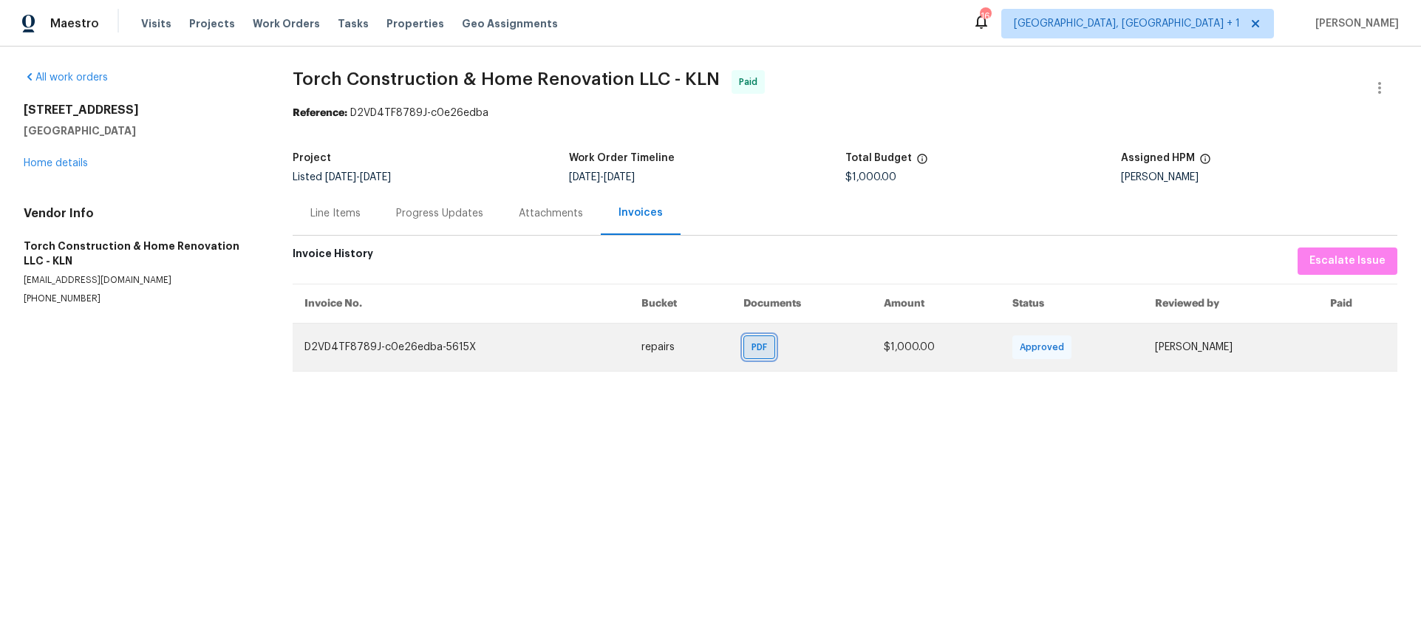
click at [752, 347] on span "PDF" at bounding box center [762, 347] width 21 height 15
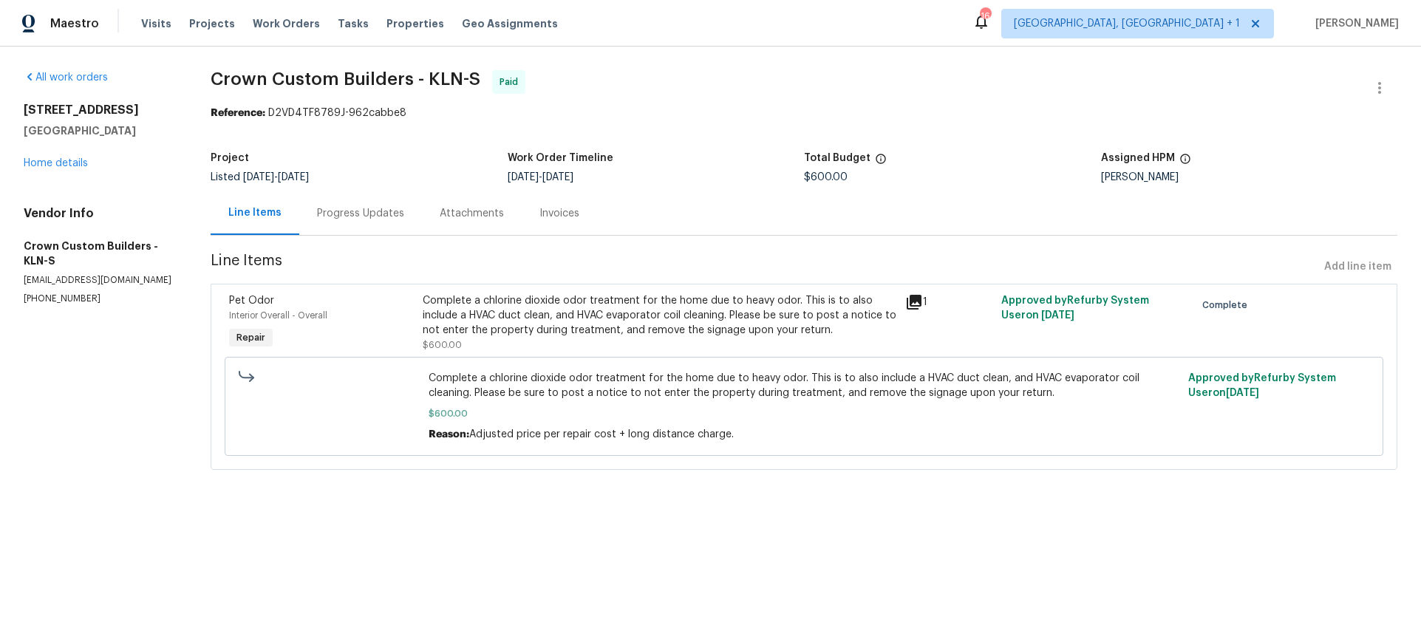
click at [566, 223] on div "Invoices" at bounding box center [559, 213] width 75 height 44
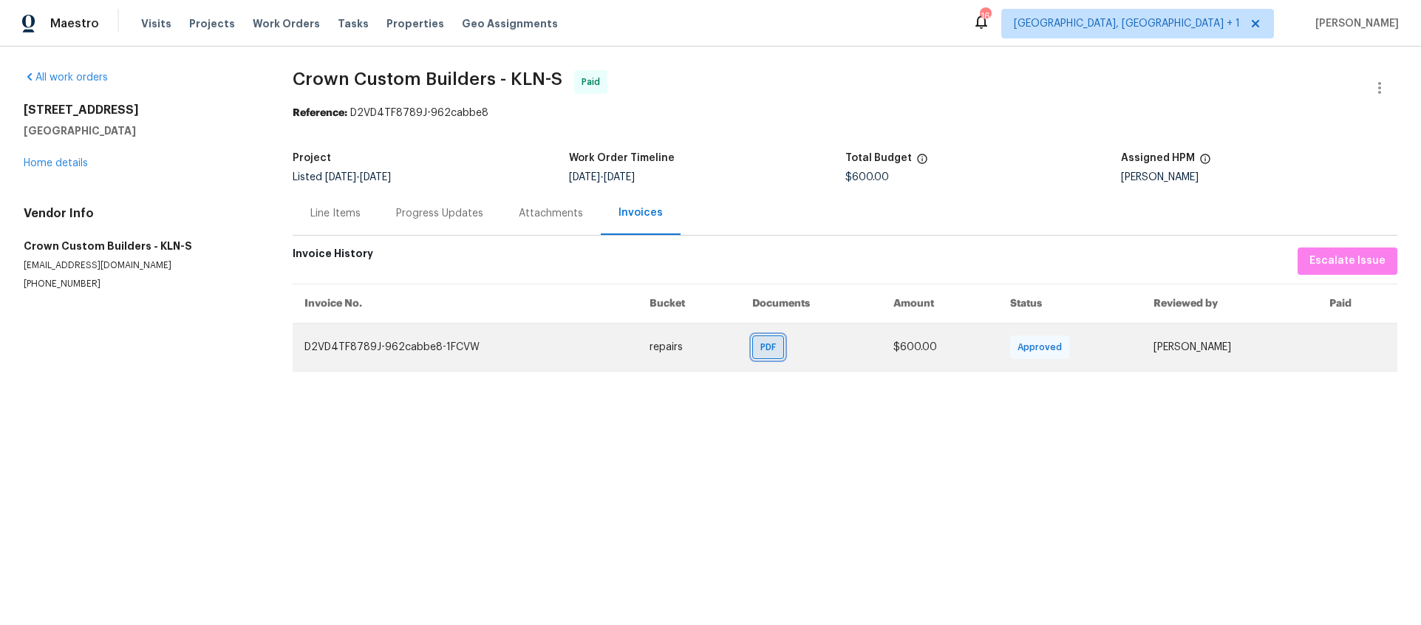
click at [760, 347] on span "PDF" at bounding box center [770, 347] width 21 height 15
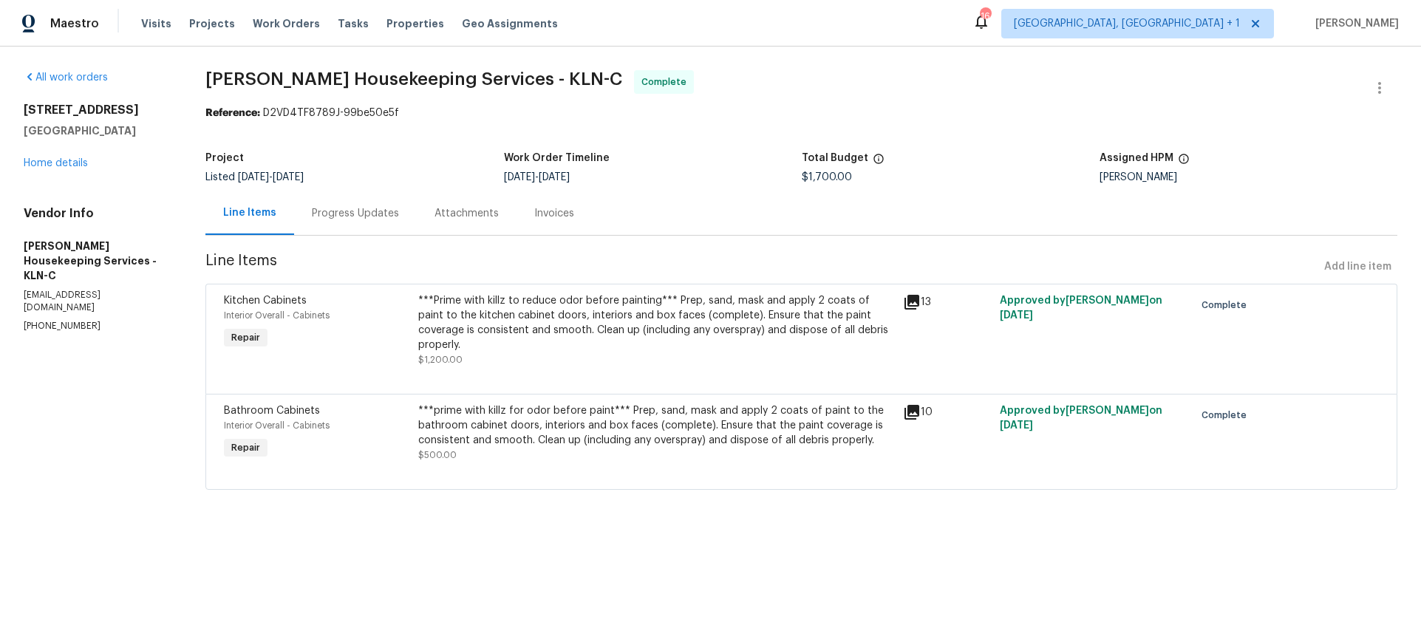
click at [546, 208] on div "Invoices" at bounding box center [554, 213] width 40 height 15
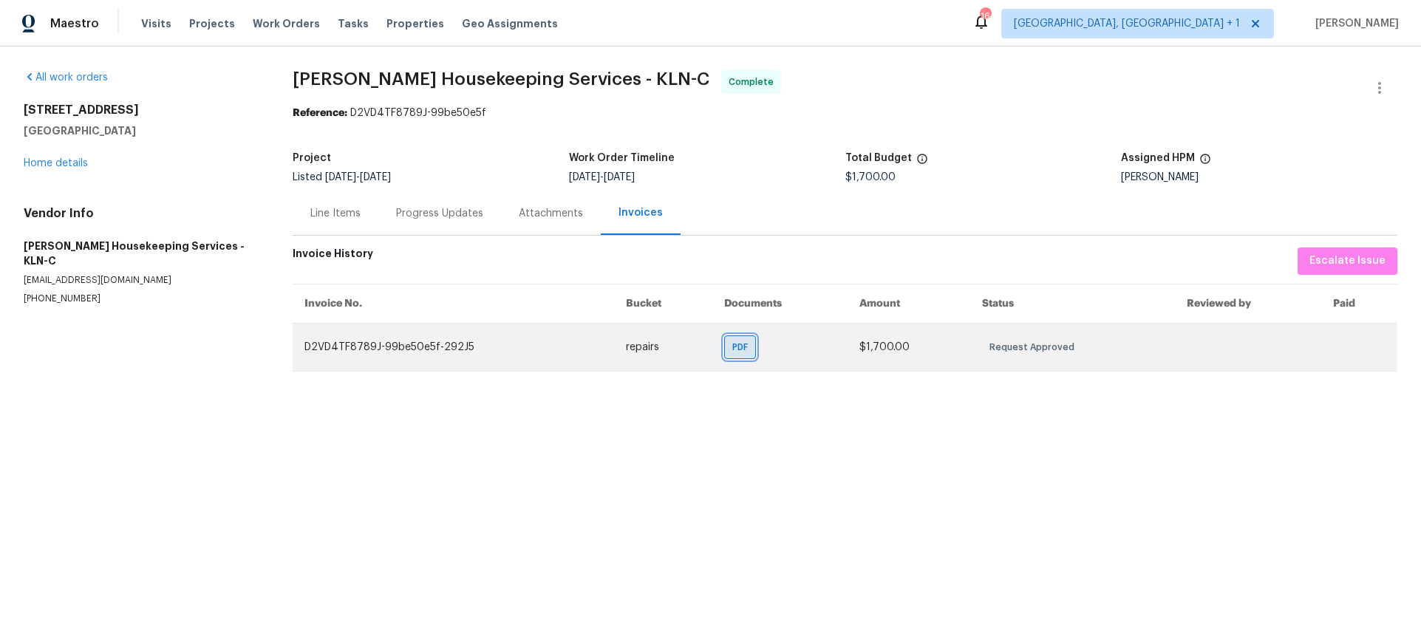
click at [732, 355] on span "PDF" at bounding box center [742, 347] width 21 height 15
